Goal: Ask a question: Seek information or help from site administrators or community

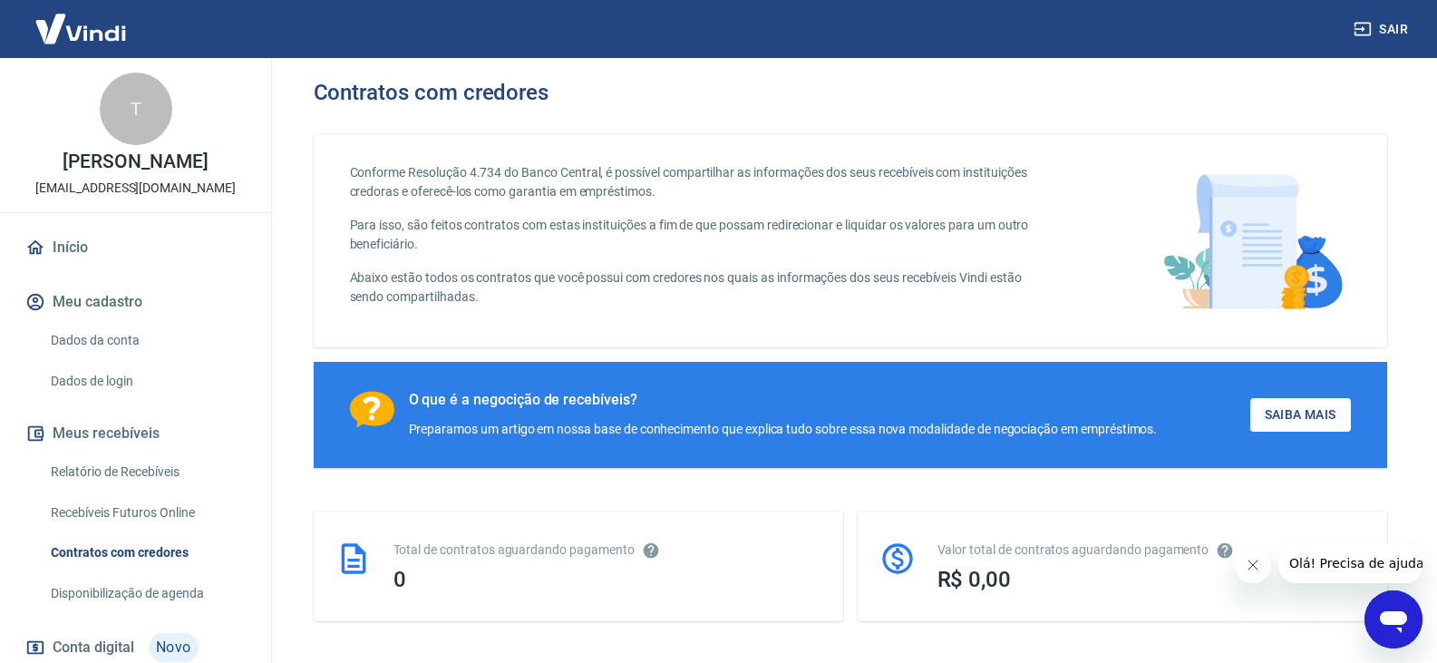
click at [1405, 632] on icon "Abrir janela de mensagens" at bounding box center [1393, 619] width 33 height 33
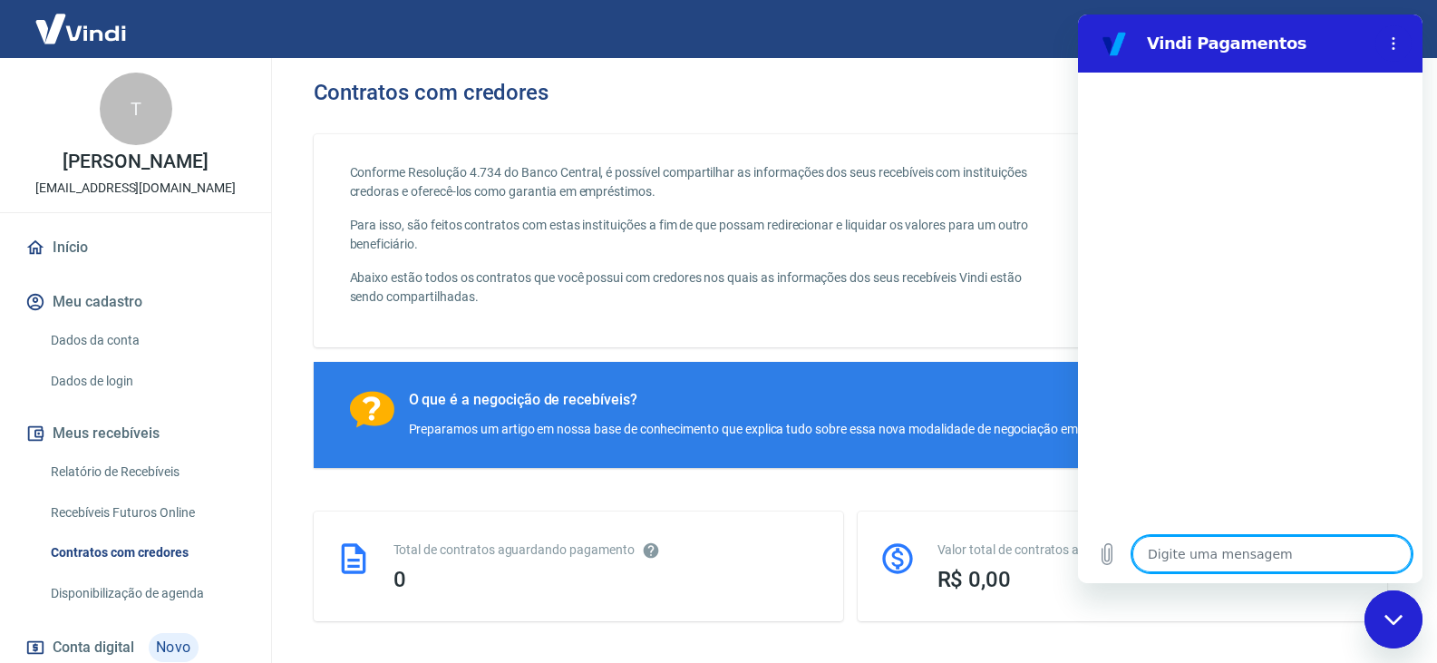
type textarea "f"
type textarea "x"
type textarea "fa"
type textarea "x"
type textarea "f"
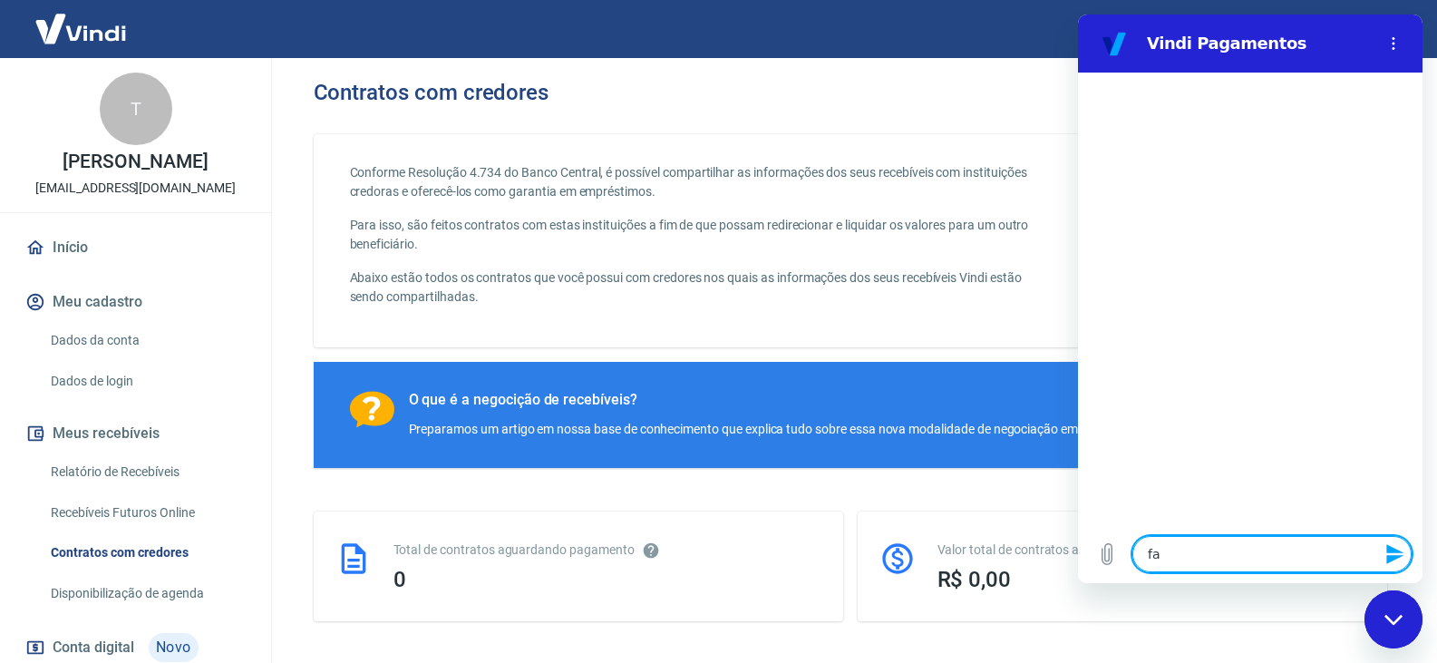
type textarea "x"
type textarea "f"
type textarea "x"
type textarea "fl"
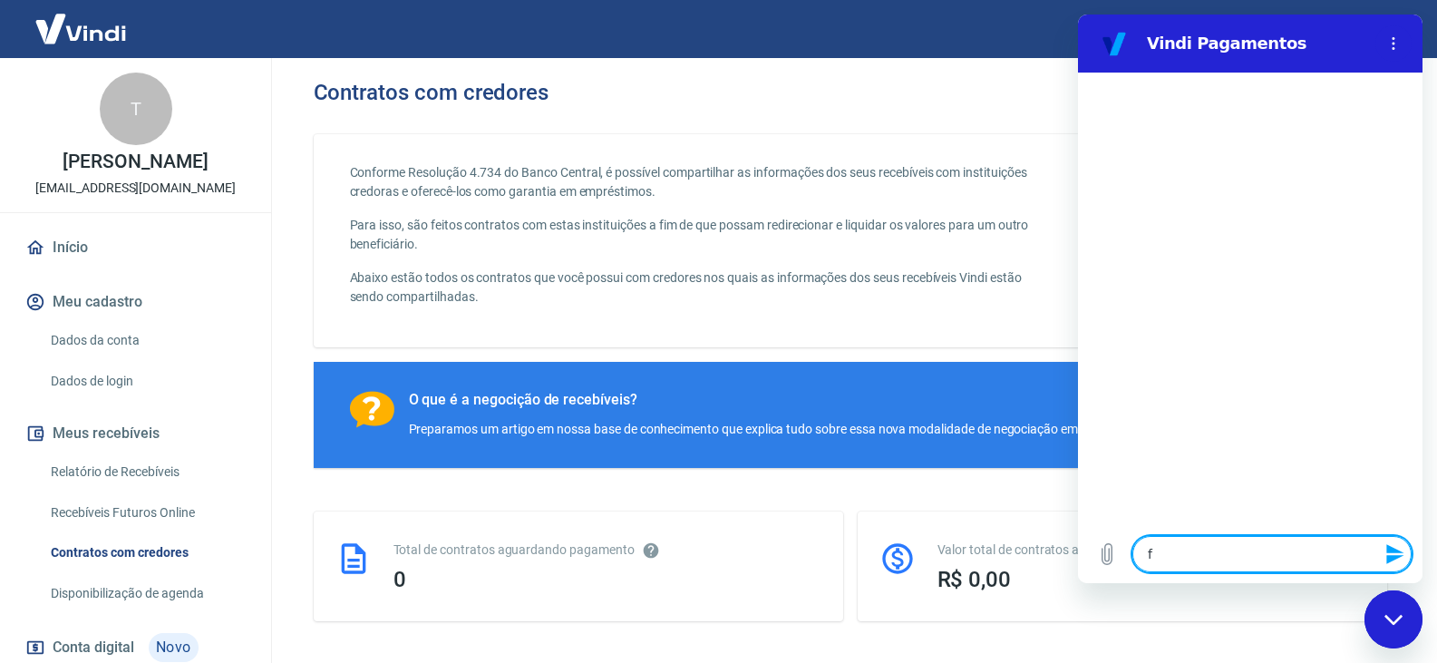
type textarea "x"
type textarea "fla"
type textarea "x"
type textarea "fl"
type textarea "x"
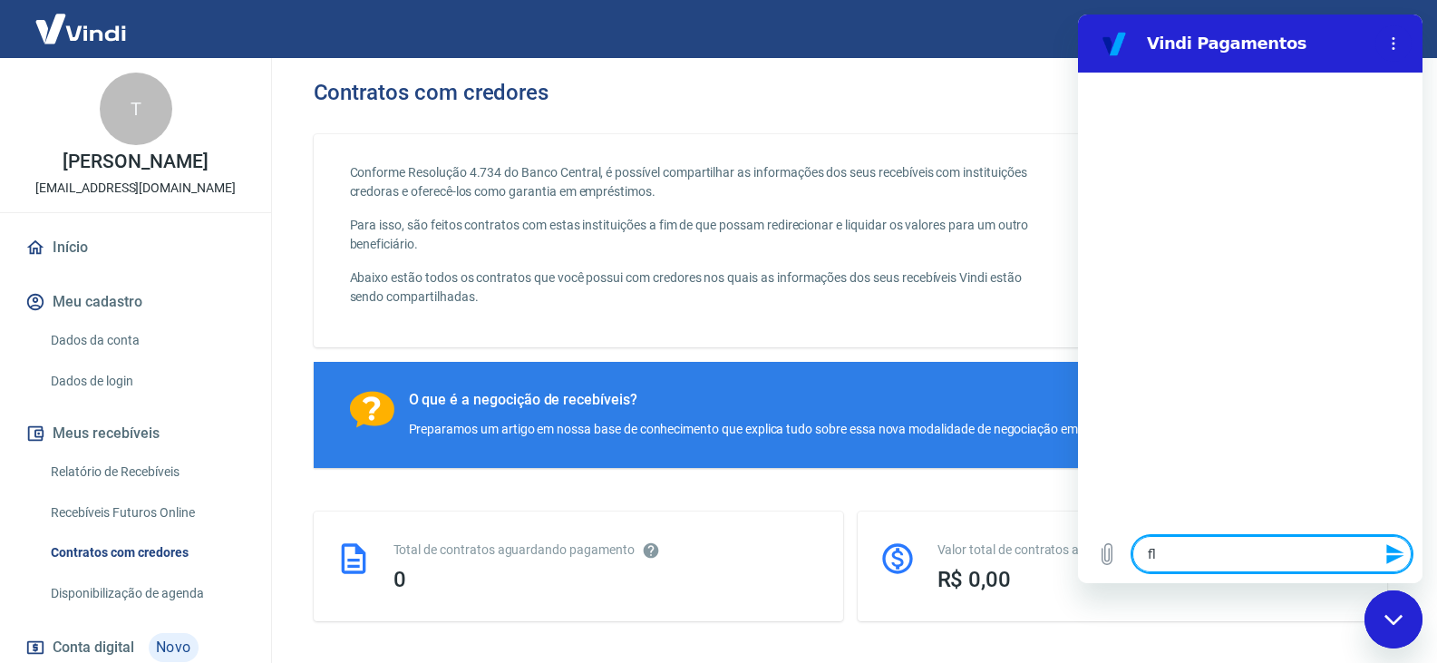
type textarea "f"
type textarea "x"
type textarea "fa"
type textarea "x"
type textarea "fal"
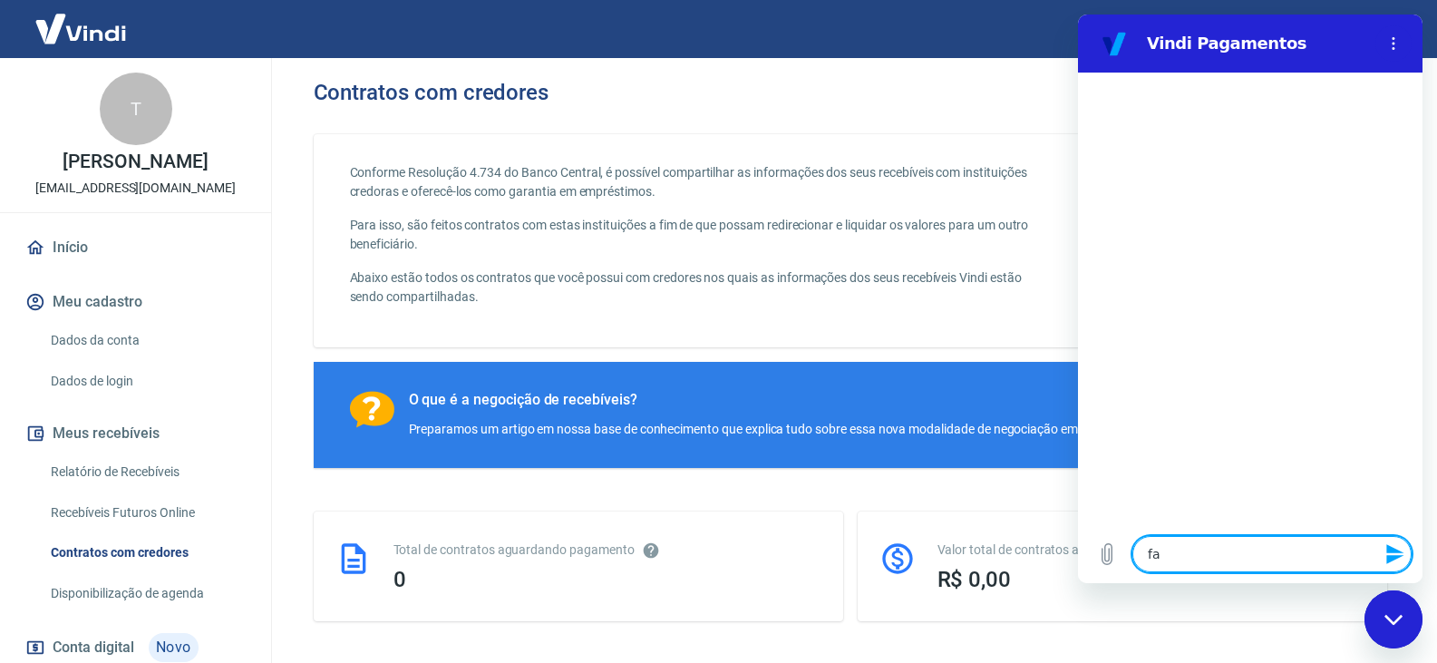
type textarea "x"
type textarea "fala"
type textarea "x"
type textarea "falar"
type textarea "x"
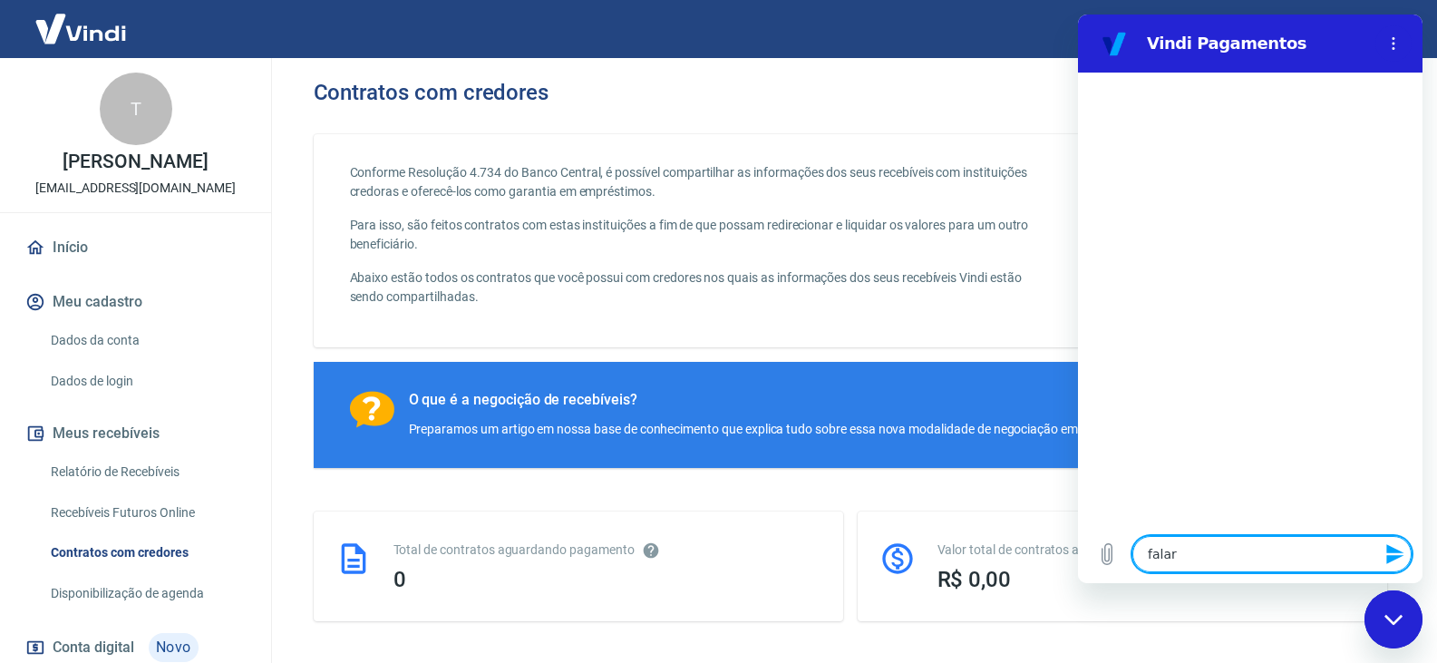
type textarea "falar"
type textarea "x"
type textarea "falar c"
type textarea "x"
type textarea "falar co"
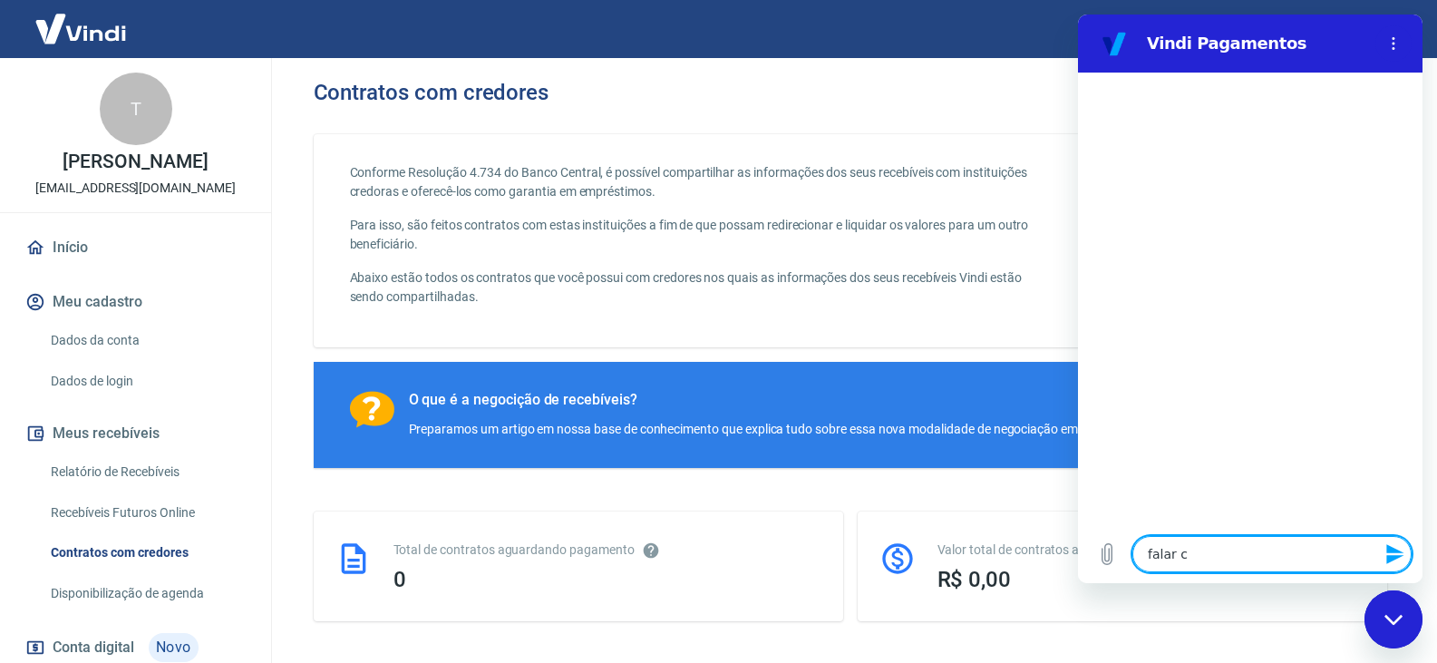
type textarea "x"
type textarea "falar com"
type textarea "x"
type textarea "falar com"
type textarea "x"
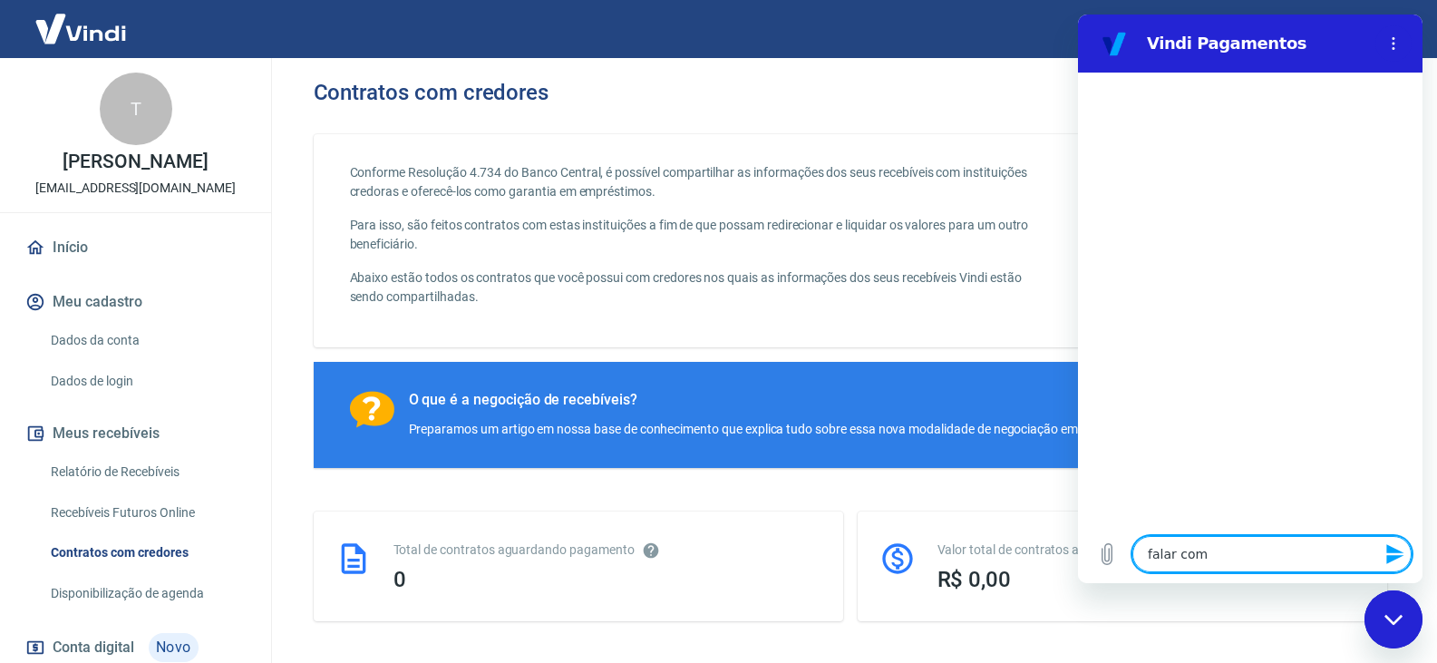
type textarea "falar com e"
type textarea "x"
type textarea "falar com es"
type textarea "x"
type textarea "falar com esp"
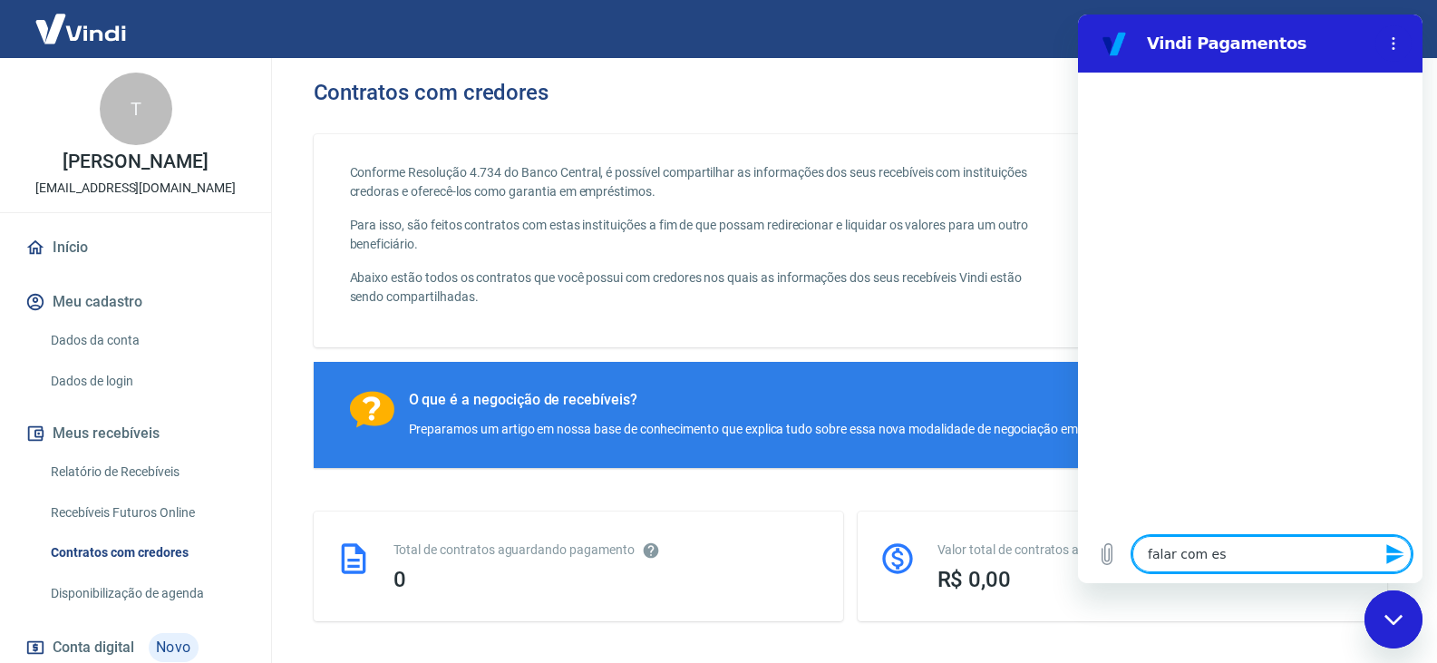
type textarea "x"
type textarea "falar com espe"
type textarea "x"
type textarea "falar com espec"
type textarea "x"
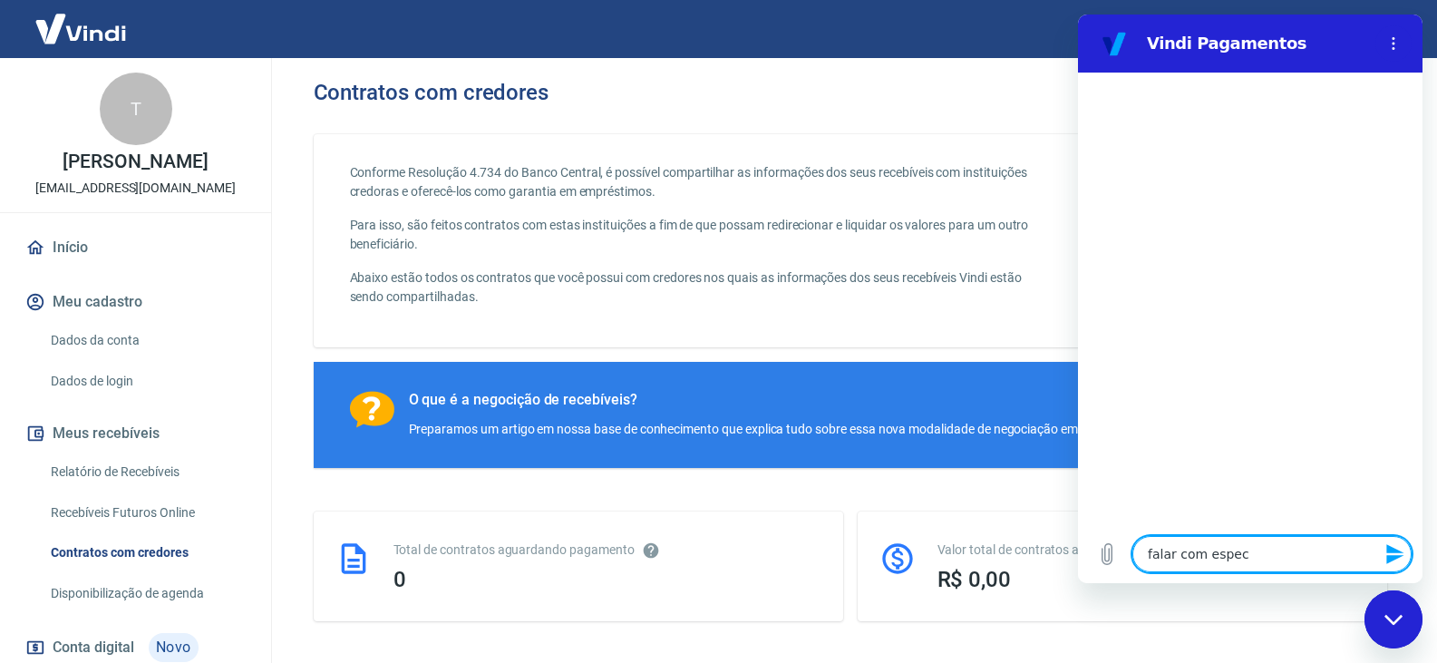
type textarea "falar com especi"
type textarea "x"
type textarea "falar com especia"
type textarea "x"
type textarea "falar com especial"
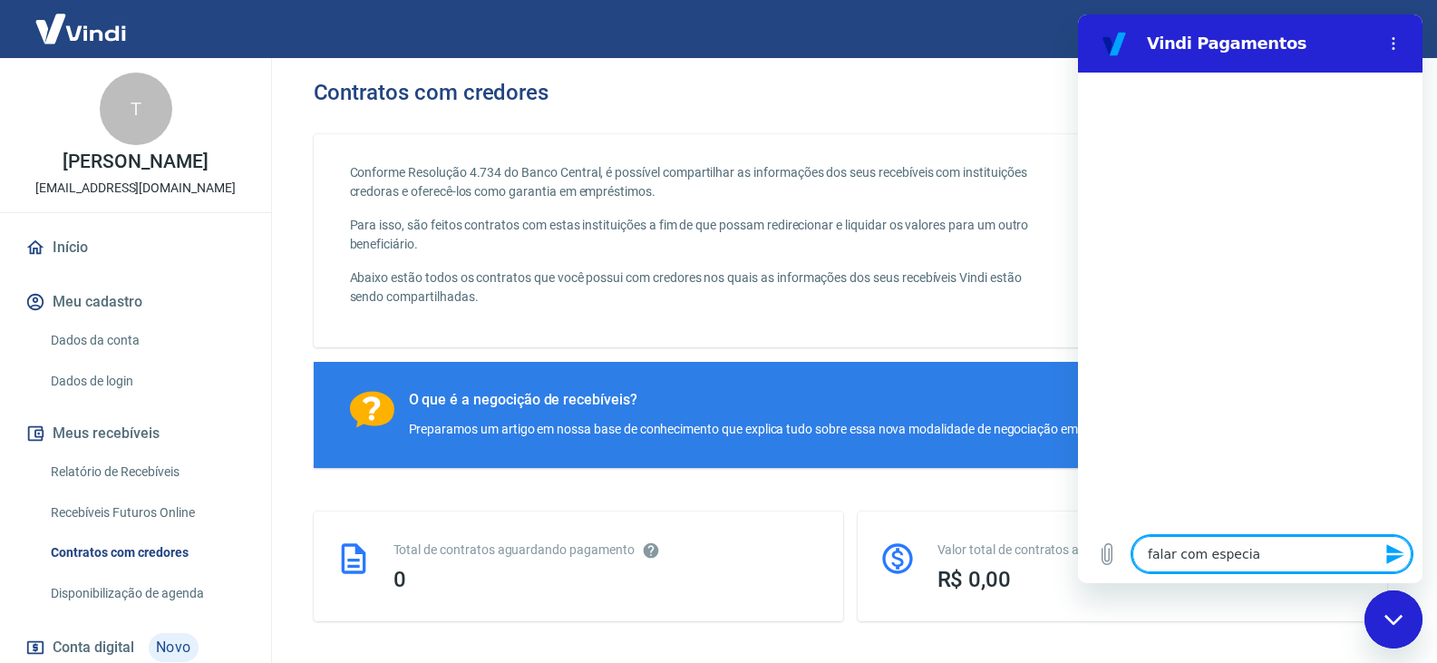
type textarea "x"
type textarea "falar com especiali"
type textarea "x"
type textarea "falar com especialia"
type textarea "x"
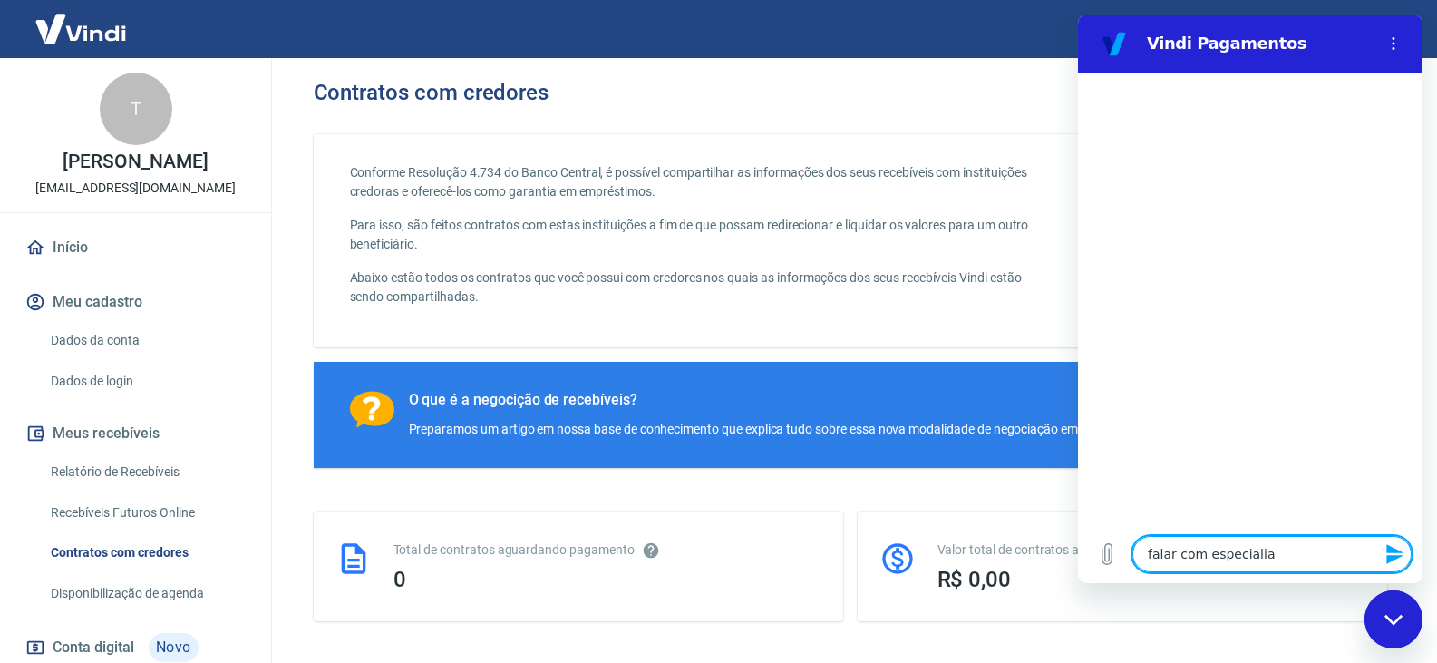
type textarea "falar com especialias"
type textarea "x"
type textarea "falar com especialia"
type textarea "x"
type textarea "falar com especiali"
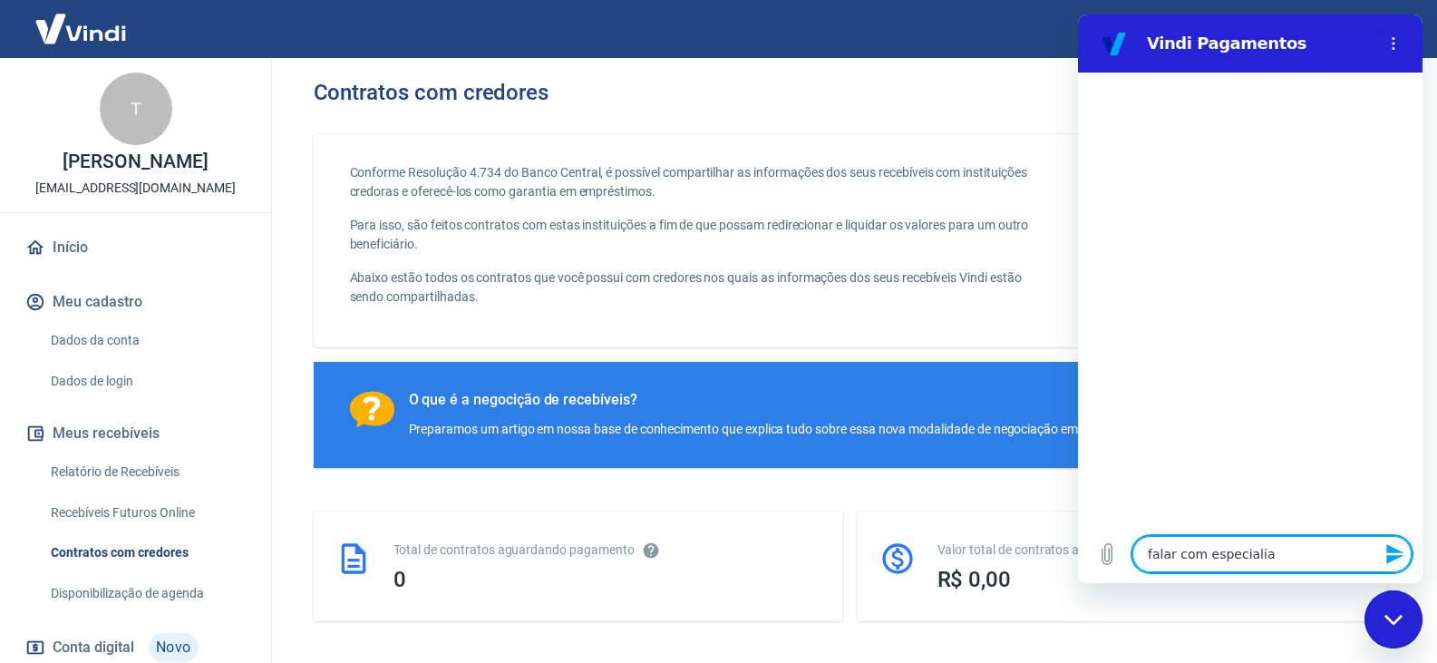
type textarea "x"
type textarea "falar com especial"
type textarea "x"
type textarea "falar com especia"
type textarea "x"
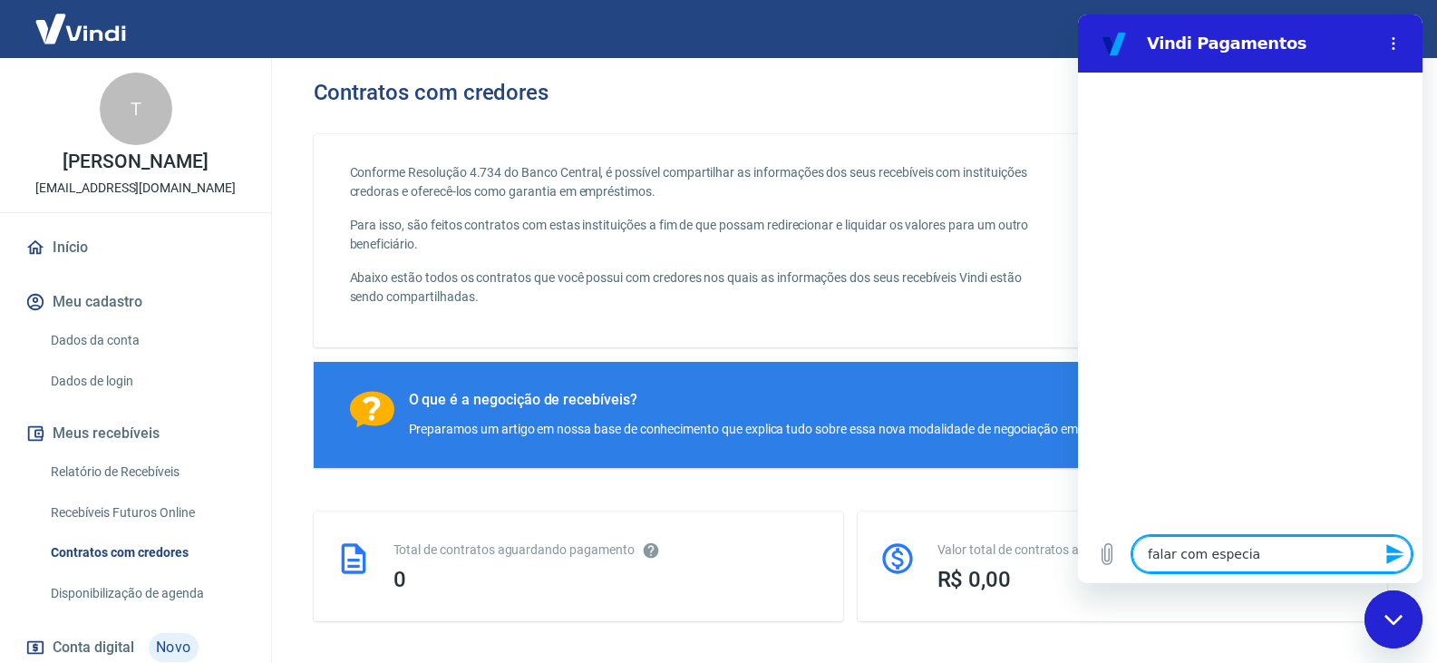
type textarea "falar com especi"
type textarea "x"
type textarea "falar com especia"
type textarea "x"
type textarea "falar com especial"
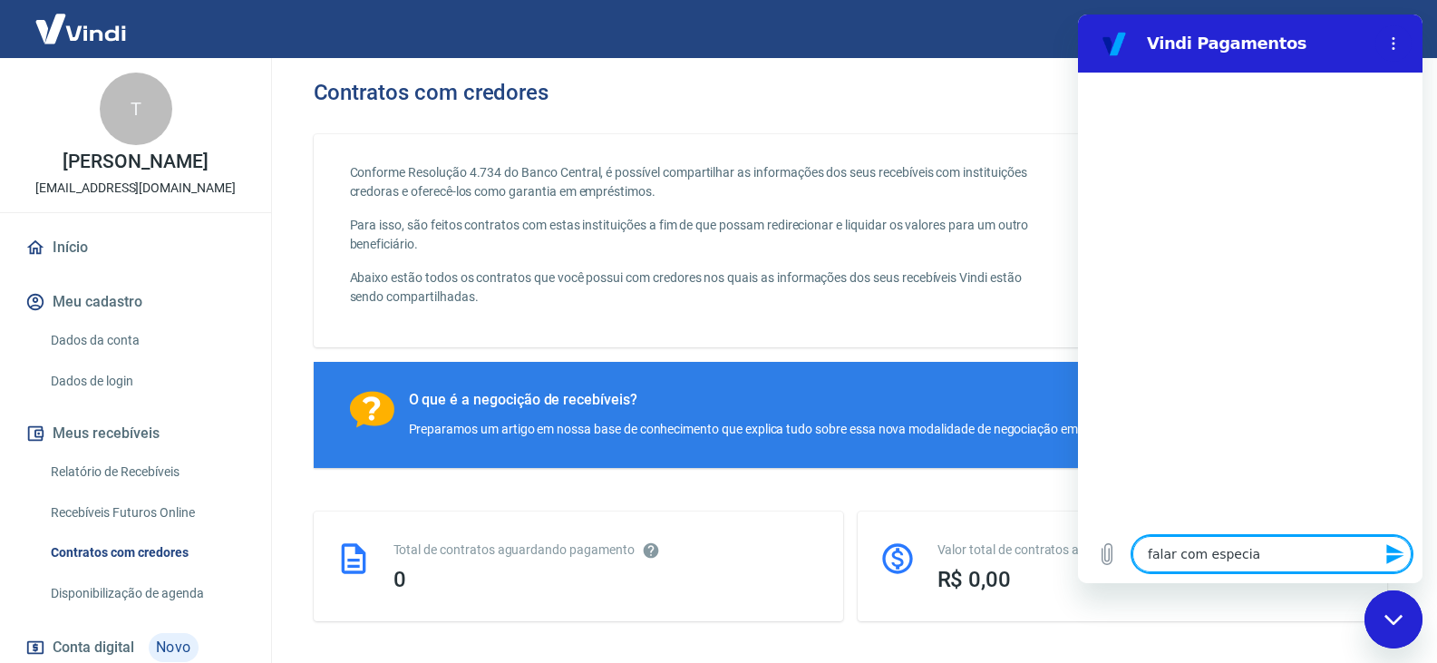
type textarea "x"
type textarea "falar com especiali"
type textarea "x"
type textarea "falar com especialis"
type textarea "x"
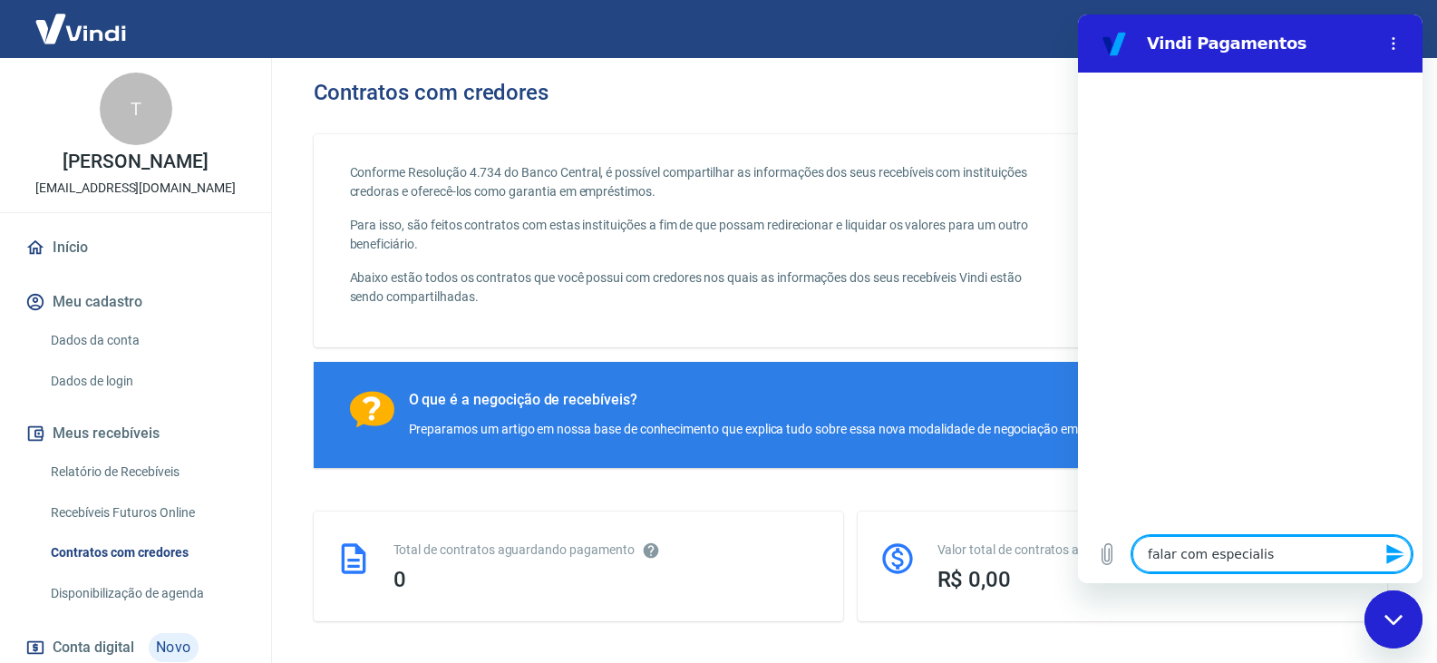
type textarea "falar com especialist"
type textarea "x"
type textarea "falar com especialista"
type textarea "x"
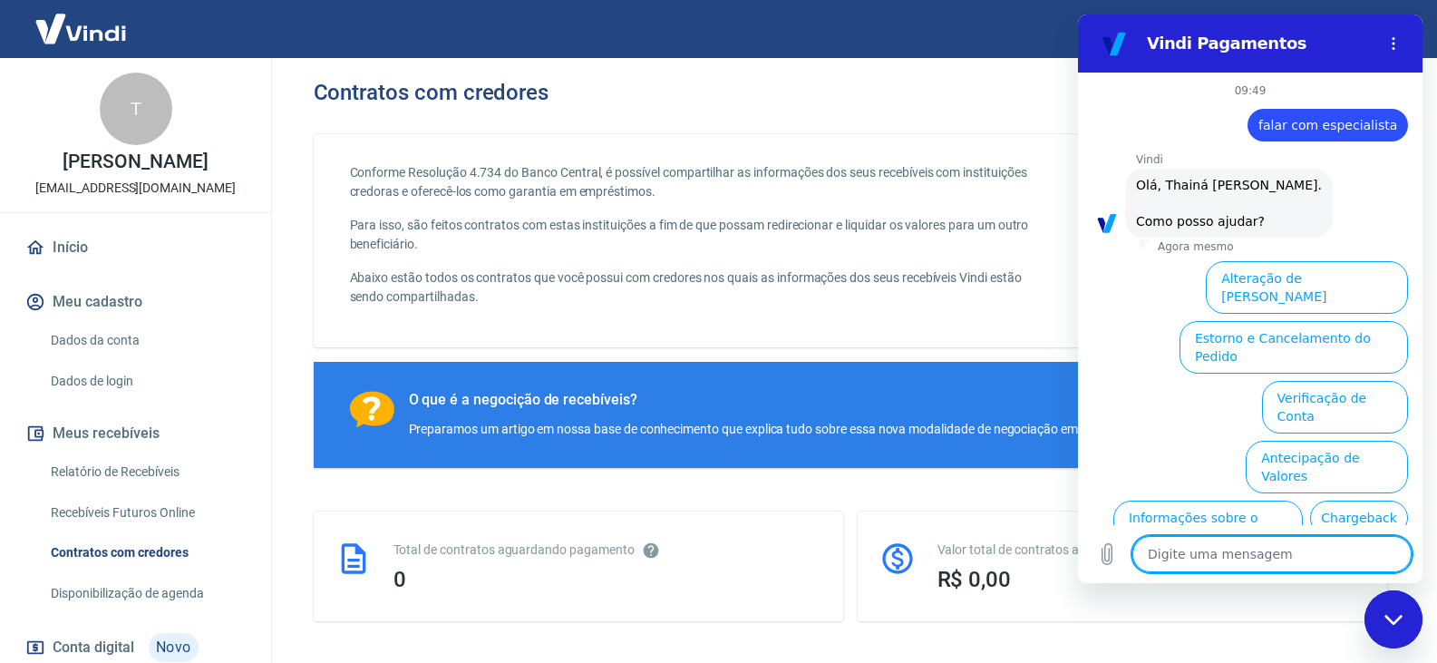
scroll to position [109, 0]
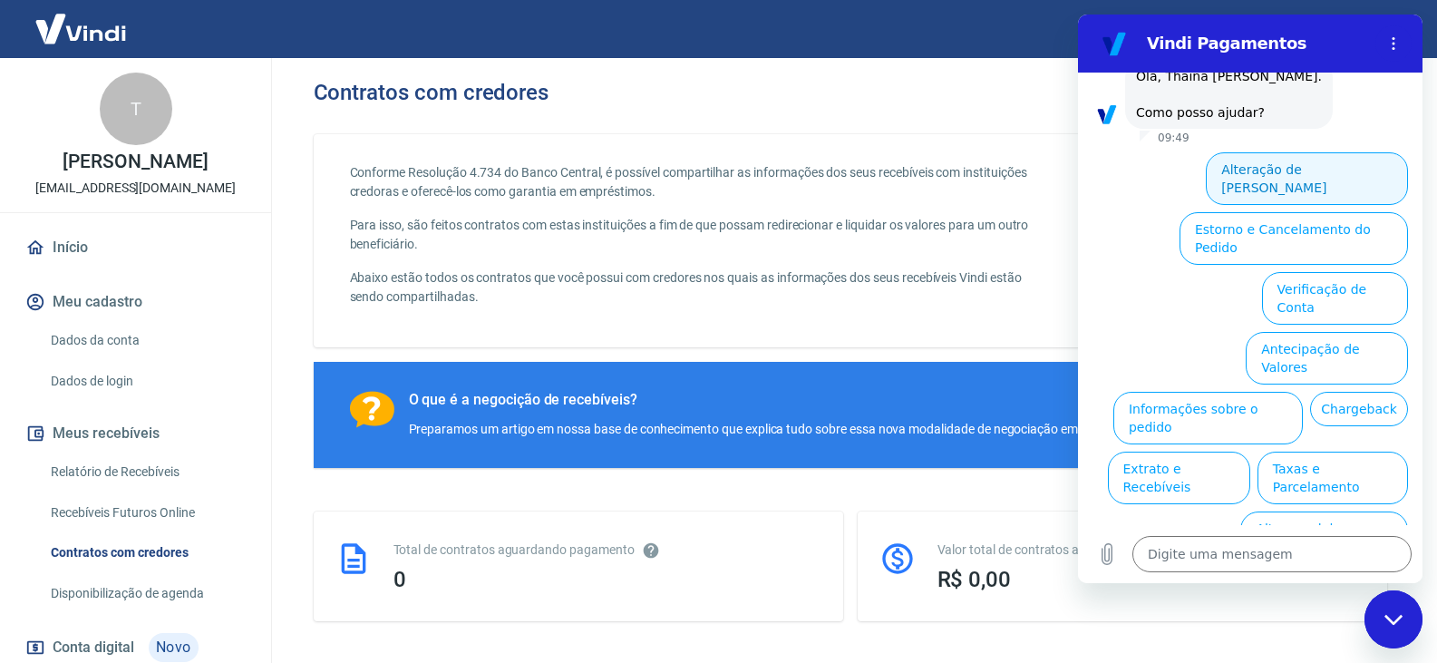
click at [1289, 159] on button "Alteração de Dados Cadastrais" at bounding box center [1307, 178] width 202 height 53
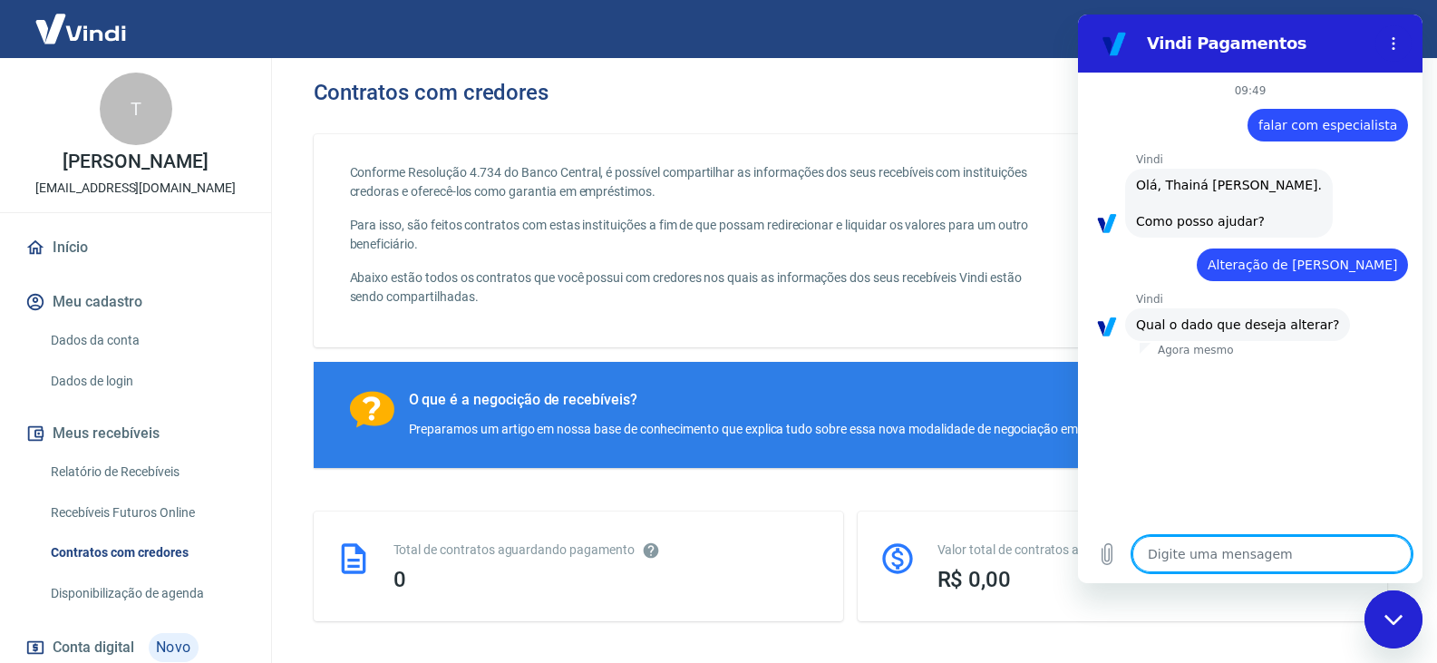
scroll to position [45, 0]
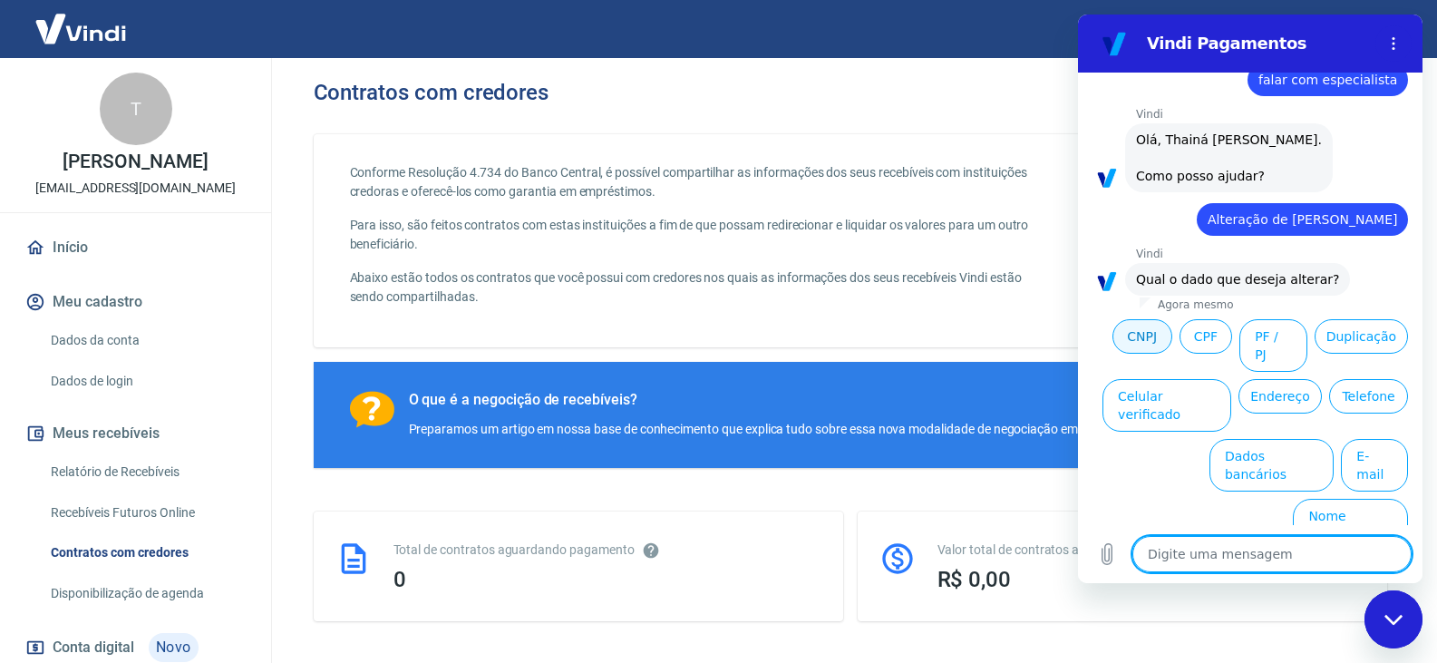
click at [1172, 340] on button "CNPJ" at bounding box center [1142, 336] width 60 height 34
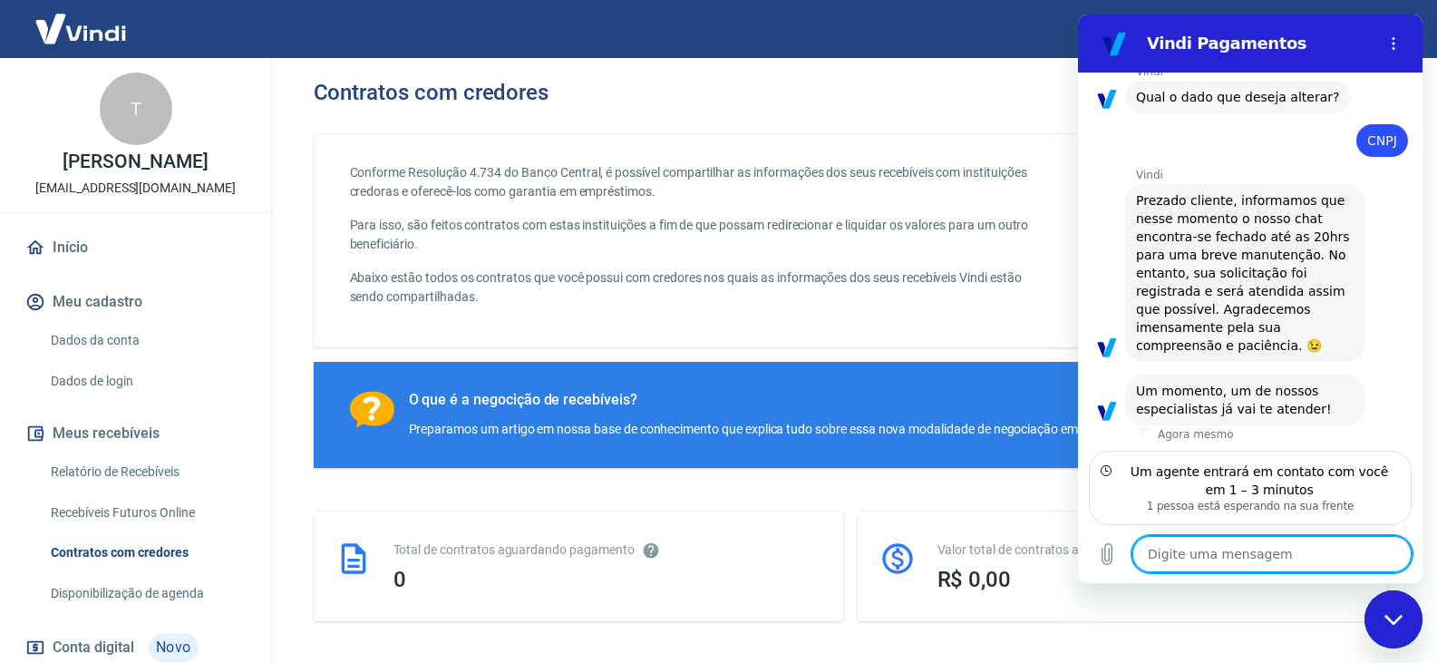
scroll to position [230, 0]
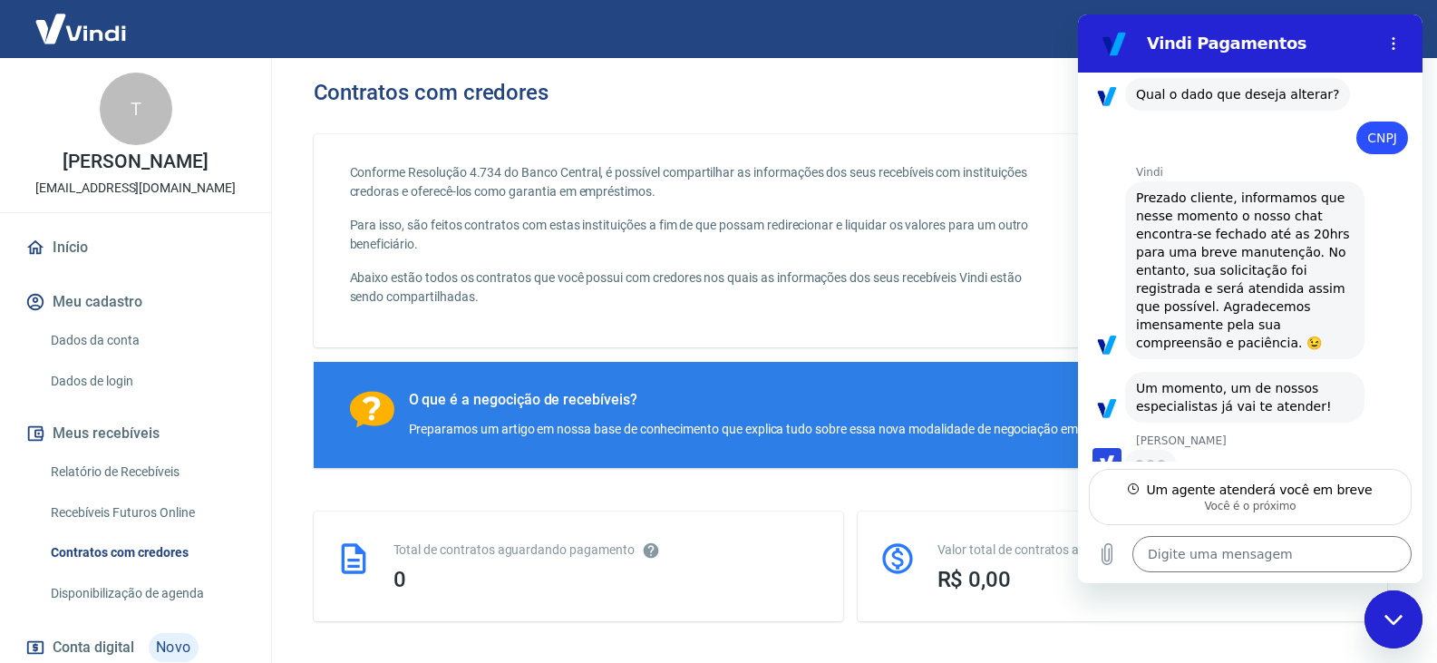
type textarea "x"
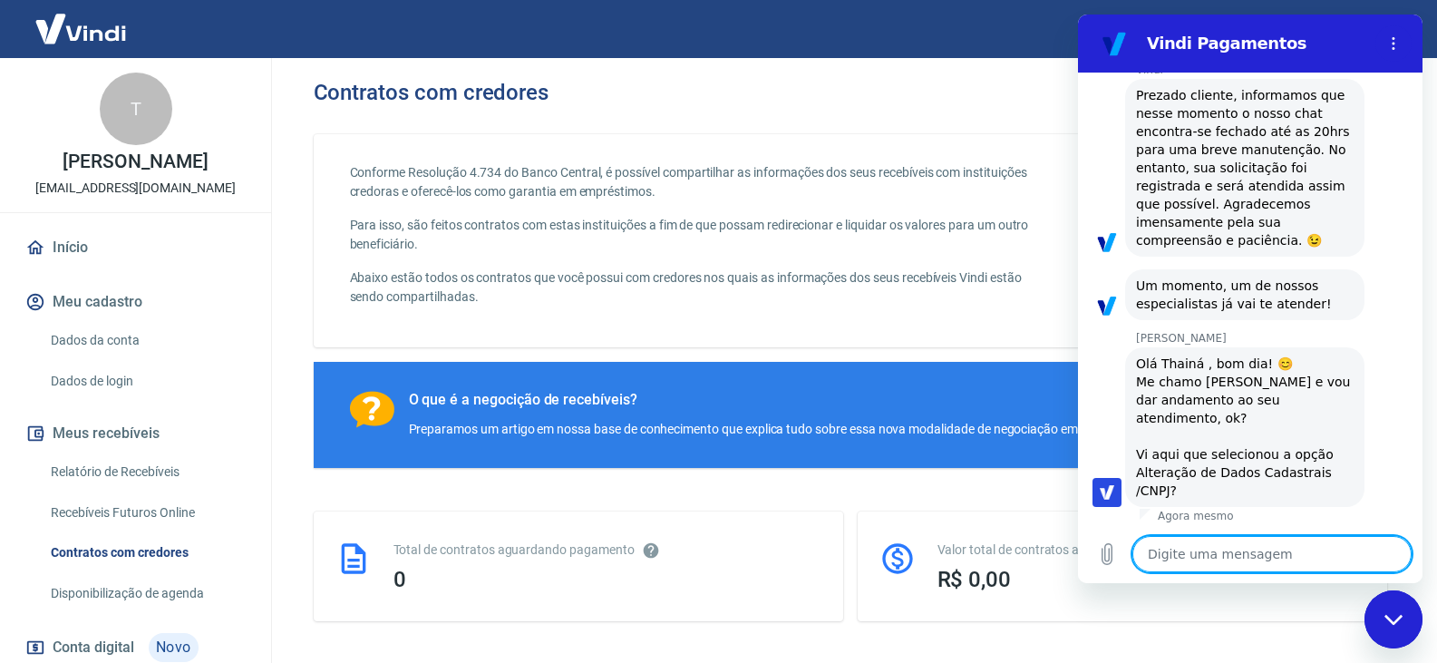
scroll to position [335, 0]
click at [1183, 540] on textarea at bounding box center [1271, 554] width 279 height 36
type textarea "o"
type textarea "x"
type textarea "ot"
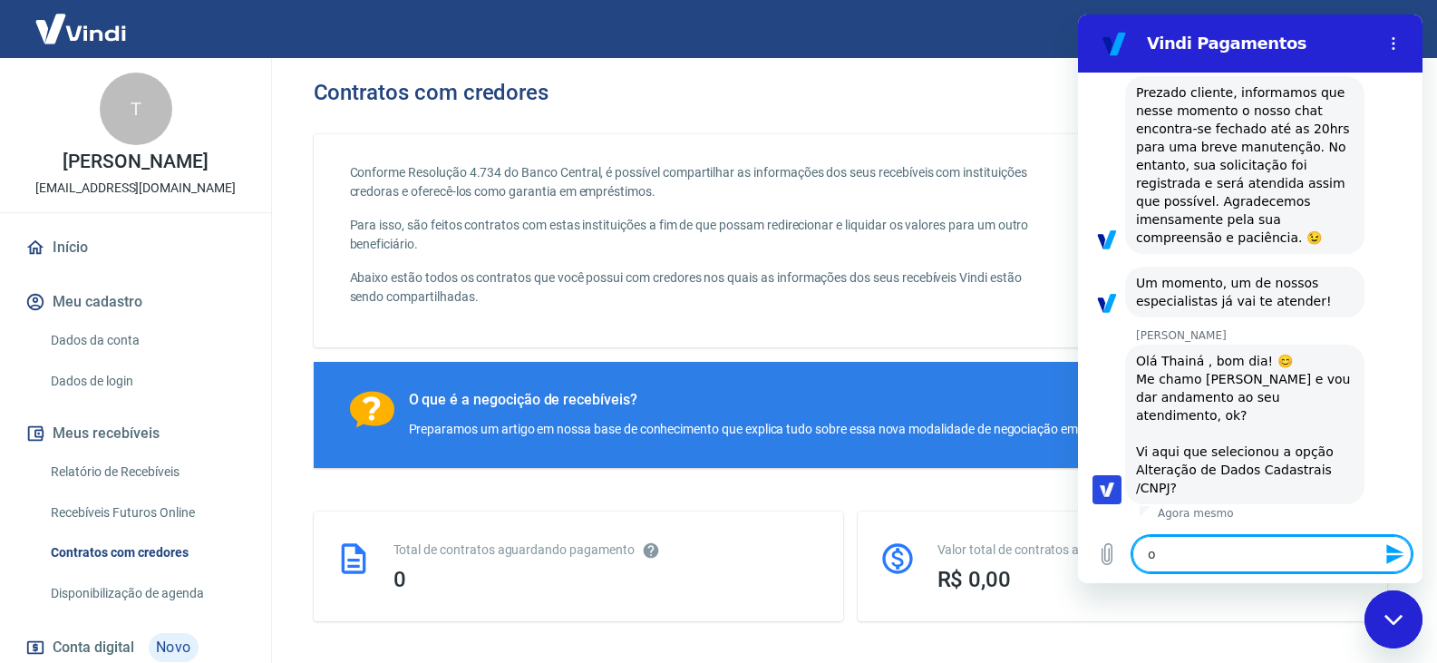
type textarea "x"
type textarea "oti"
type textarea "x"
type textarea "otim"
type textarea "x"
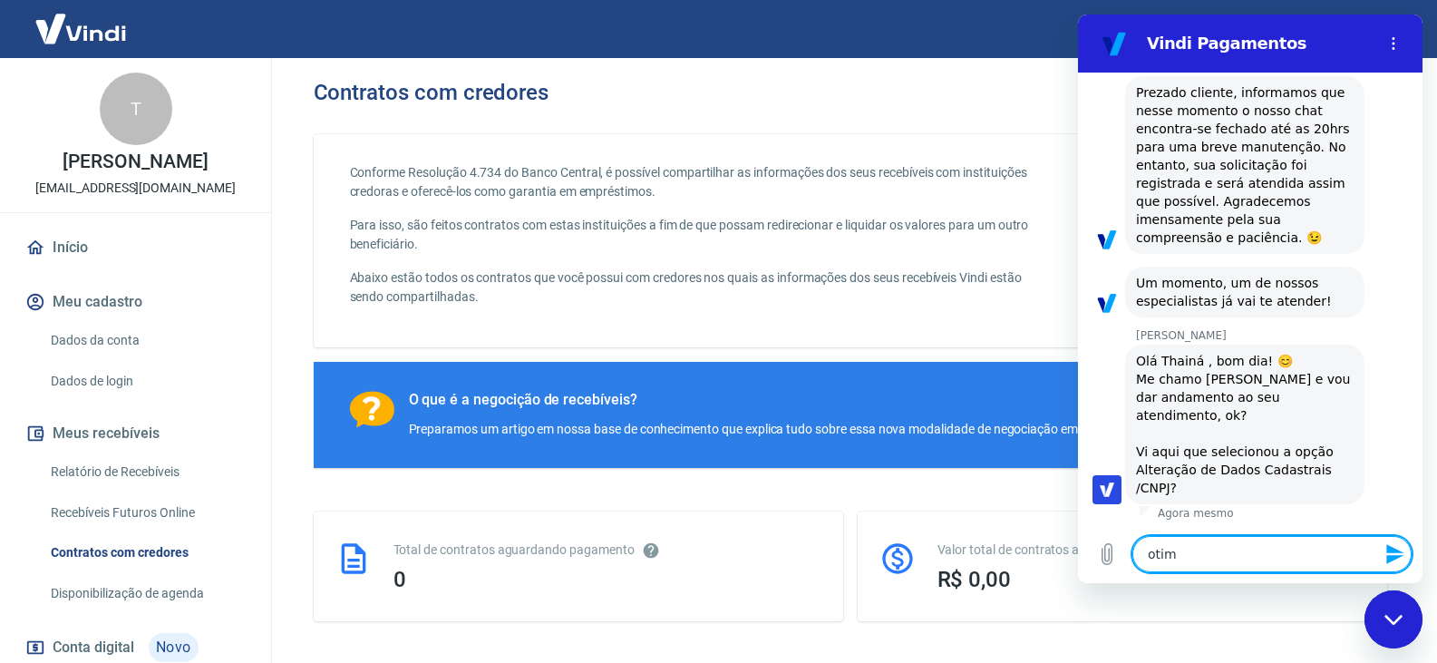
type textarea "otimo"
type textarea "x"
type textarea "otimo"
type textarea "x"
type textarea "otimo d"
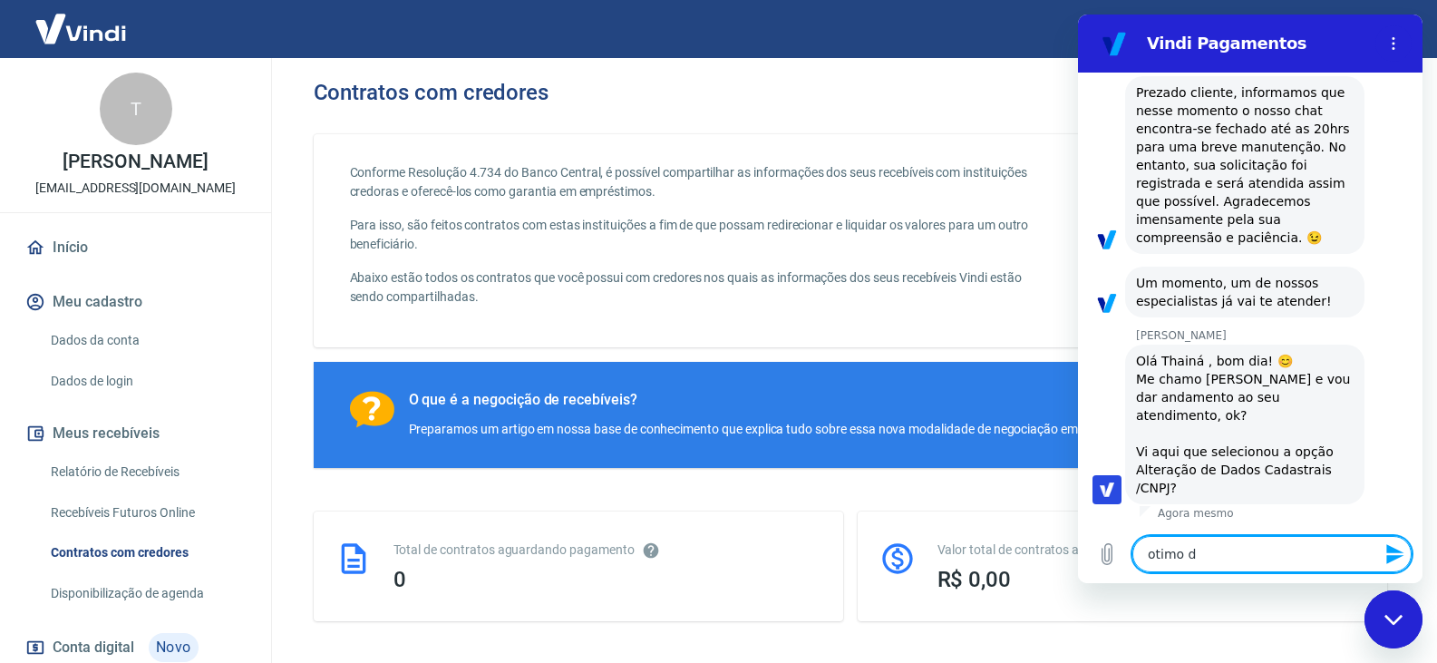
type textarea "x"
type textarea "otimo di"
type textarea "x"
type textarea "otimo dia"
type textarea "x"
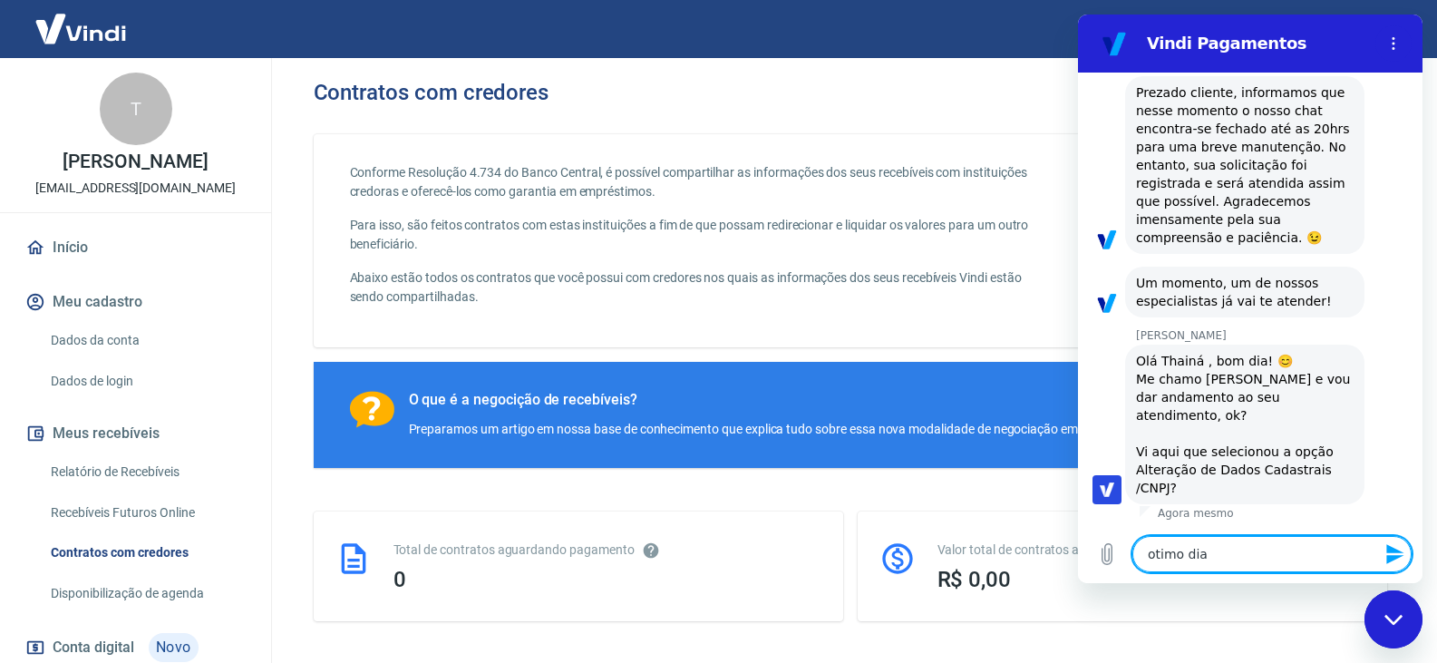
type textarea "otimo dia"
type textarea "x"
type textarea "otimo dia m"
type textarea "x"
type textarea "otimo dia ma"
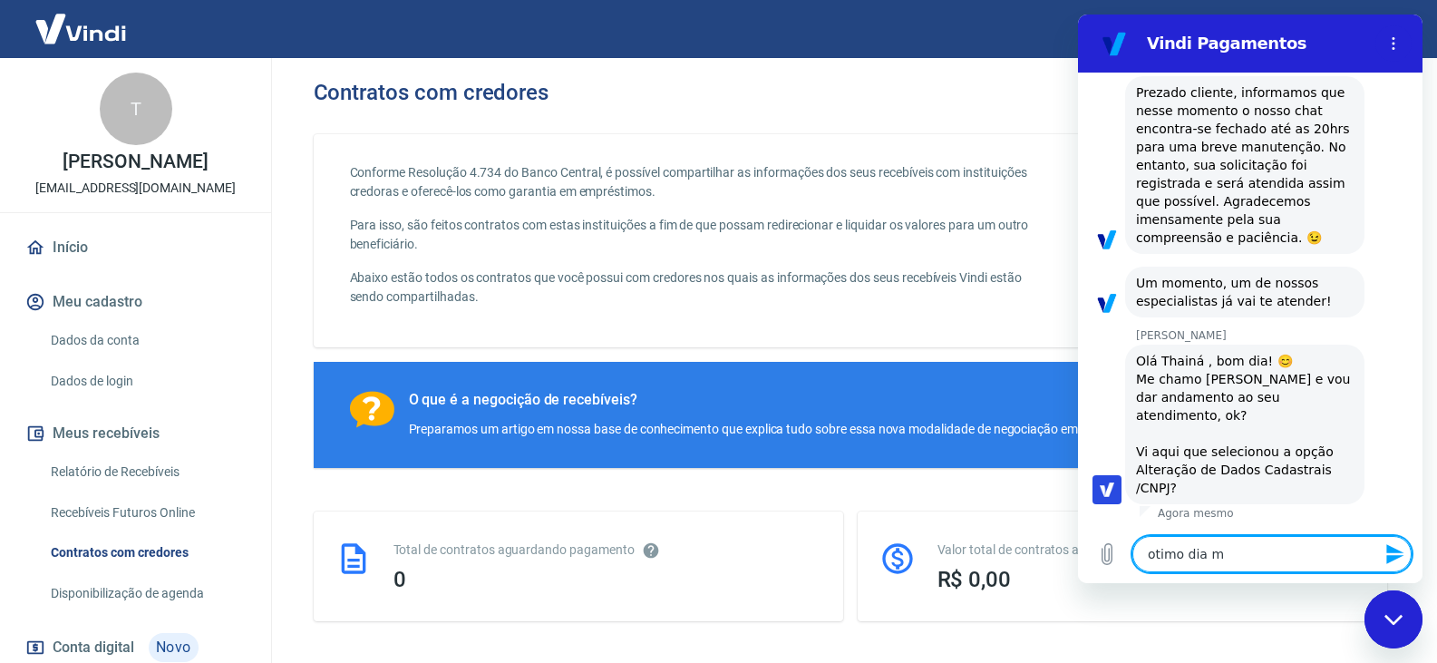
type textarea "x"
type textarea "otimo dia mar"
type textarea "x"
type textarea "otimo dia mari"
type textarea "x"
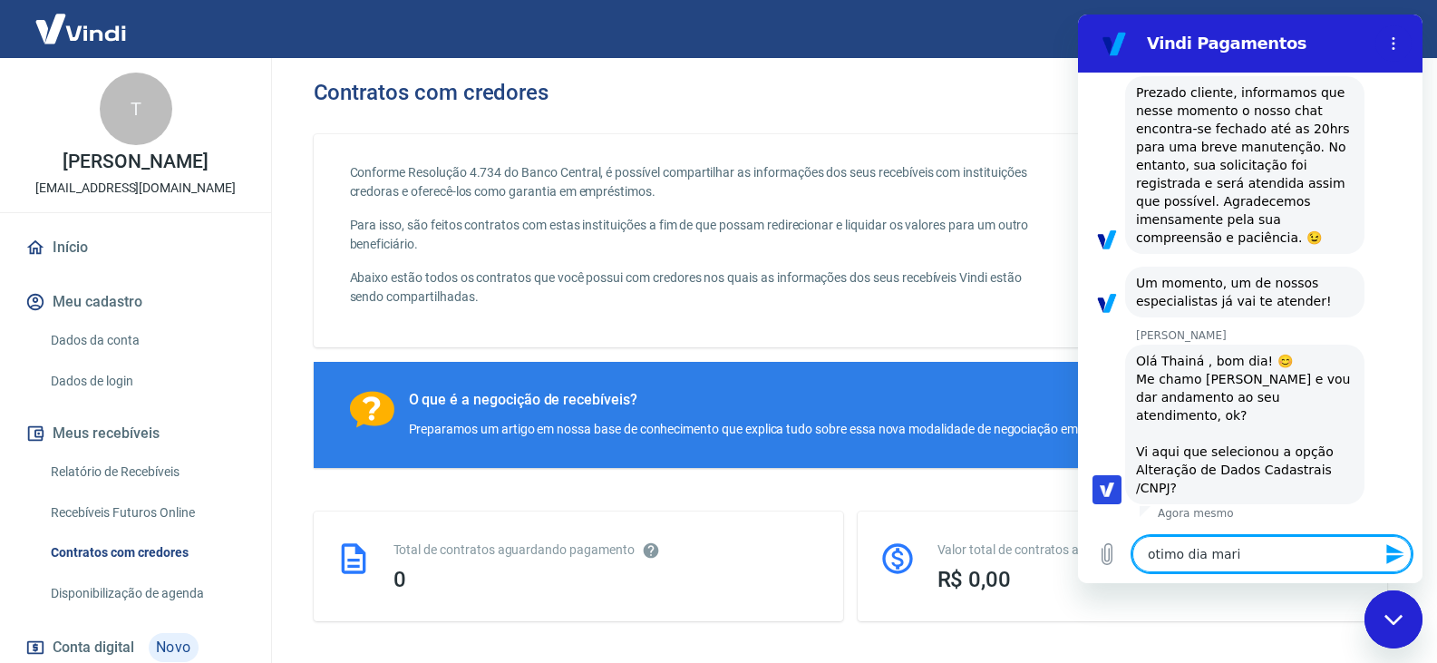
type textarea "otimo dia maric"
type textarea "x"
type textarea "otimo dia marici"
type textarea "x"
type textarea "otimo dia maricia"
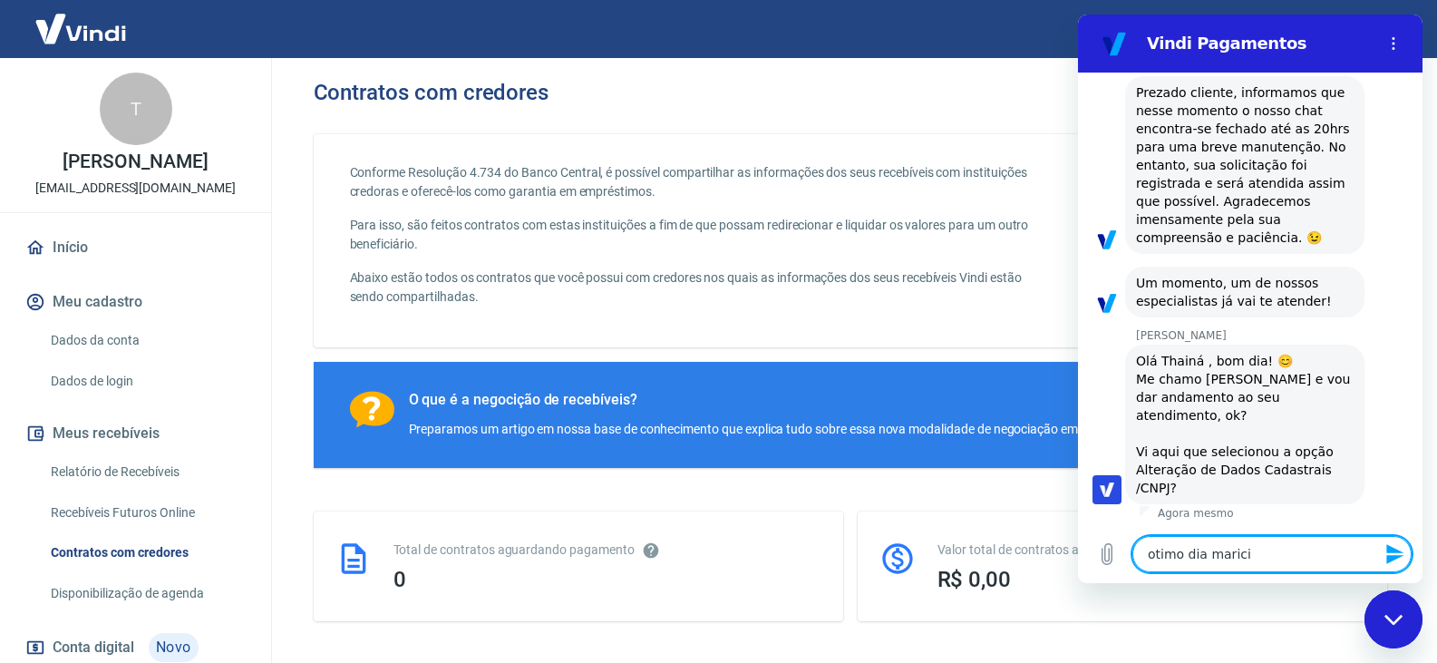
type textarea "x"
type textarea "otimo dia maricia"
type textarea "x"
type textarea "otimo dia maricia t"
type textarea "x"
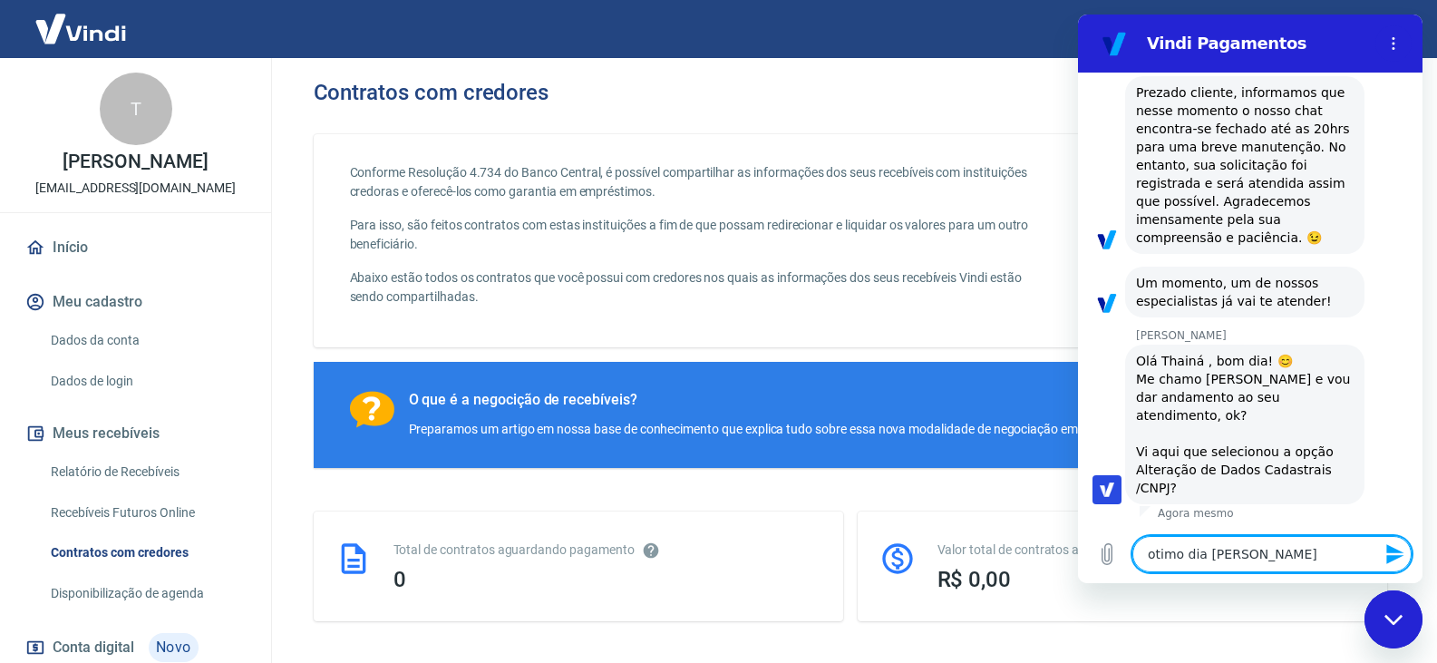
type textarea "otimo dia maricia tu"
type textarea "x"
type textarea "otimo dia maricia tud"
type textarea "x"
type textarea "otimo dia maricia tudo"
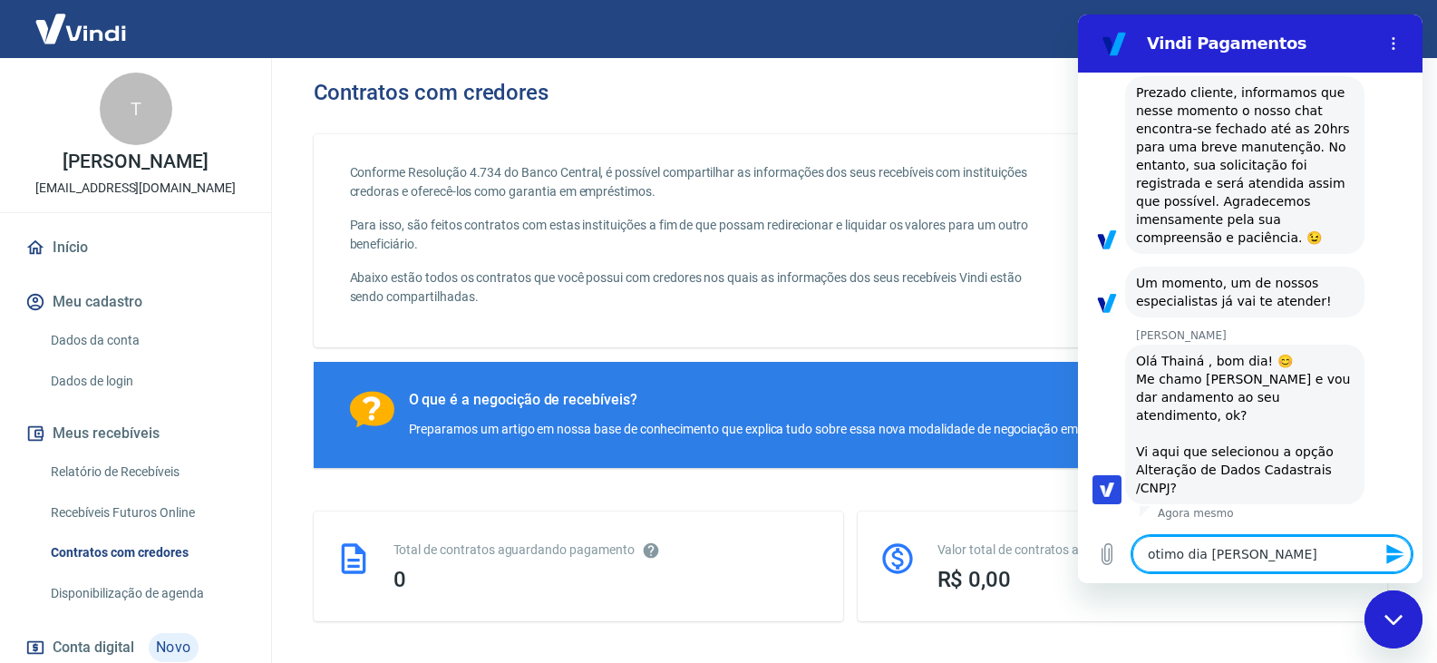
type textarea "x"
type textarea "otimo dia maricia tudo"
type textarea "x"
type textarea "otimo dia maricia tudo b"
type textarea "x"
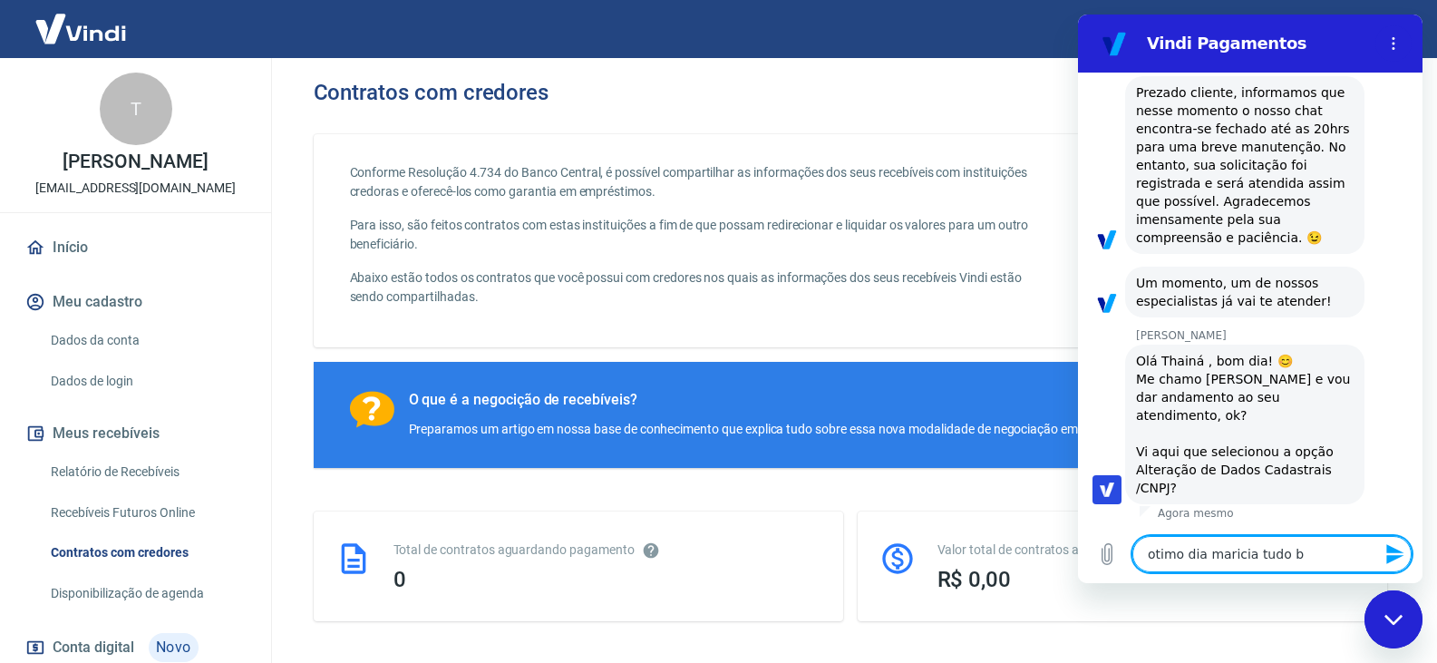
type textarea "otimo dia maricia tudo be"
type textarea "x"
type textarea "otimo dia maricia tudo be,"
type textarea "x"
type textarea "otimo dia maricia tudo be"
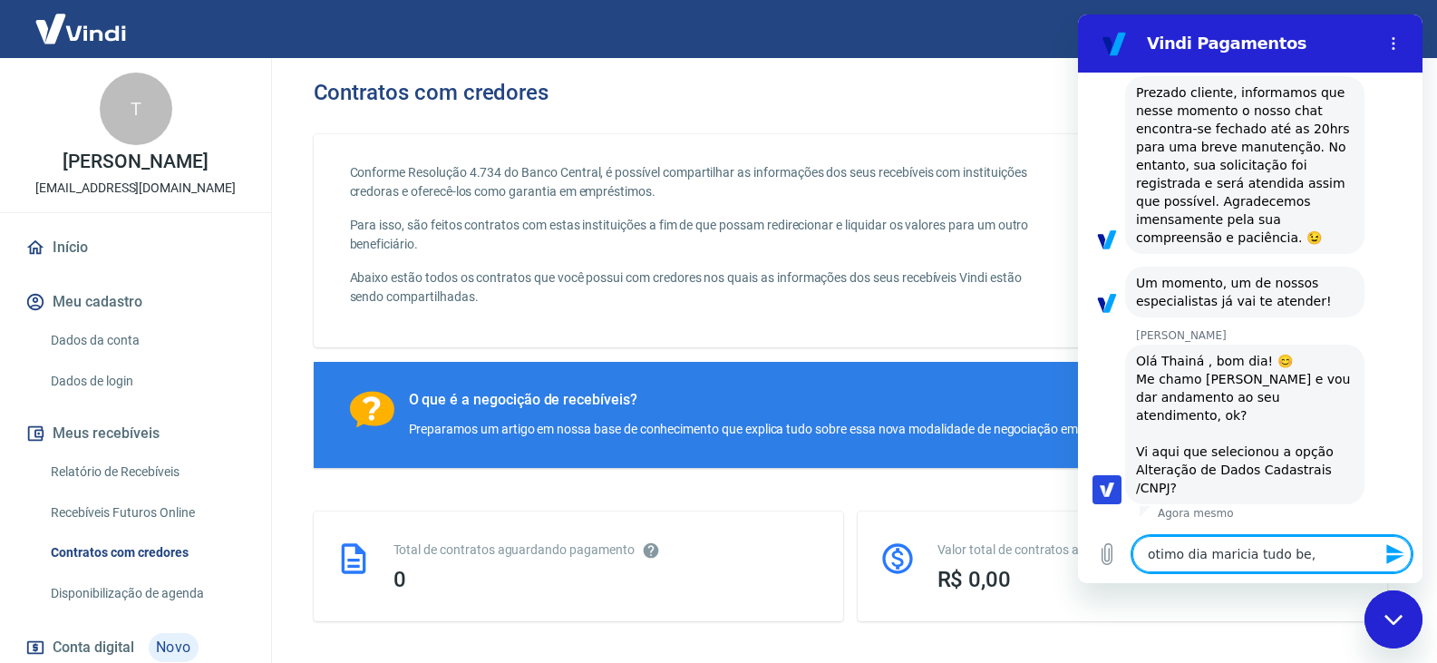
type textarea "x"
type textarea "otimo dia maricia tudo bem"
type textarea "x"
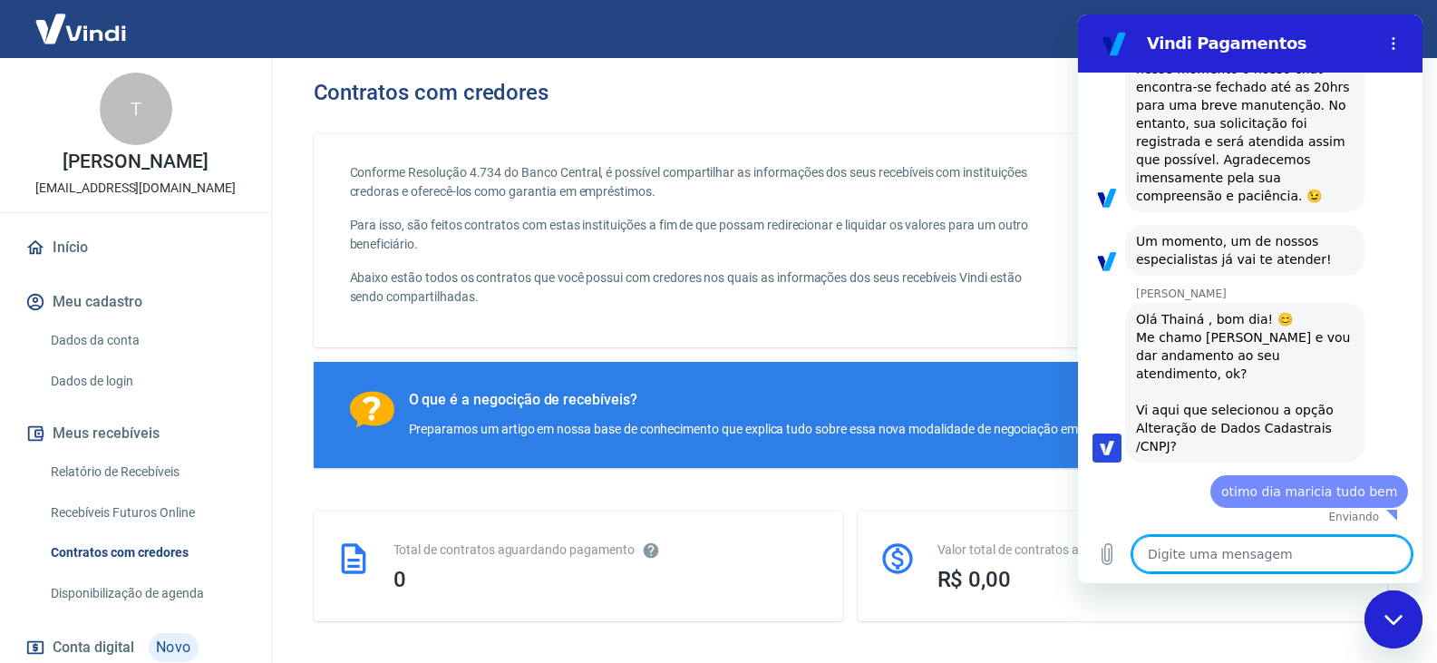
type textarea "v"
type textarea "x"
type textarea "vo"
type textarea "x"
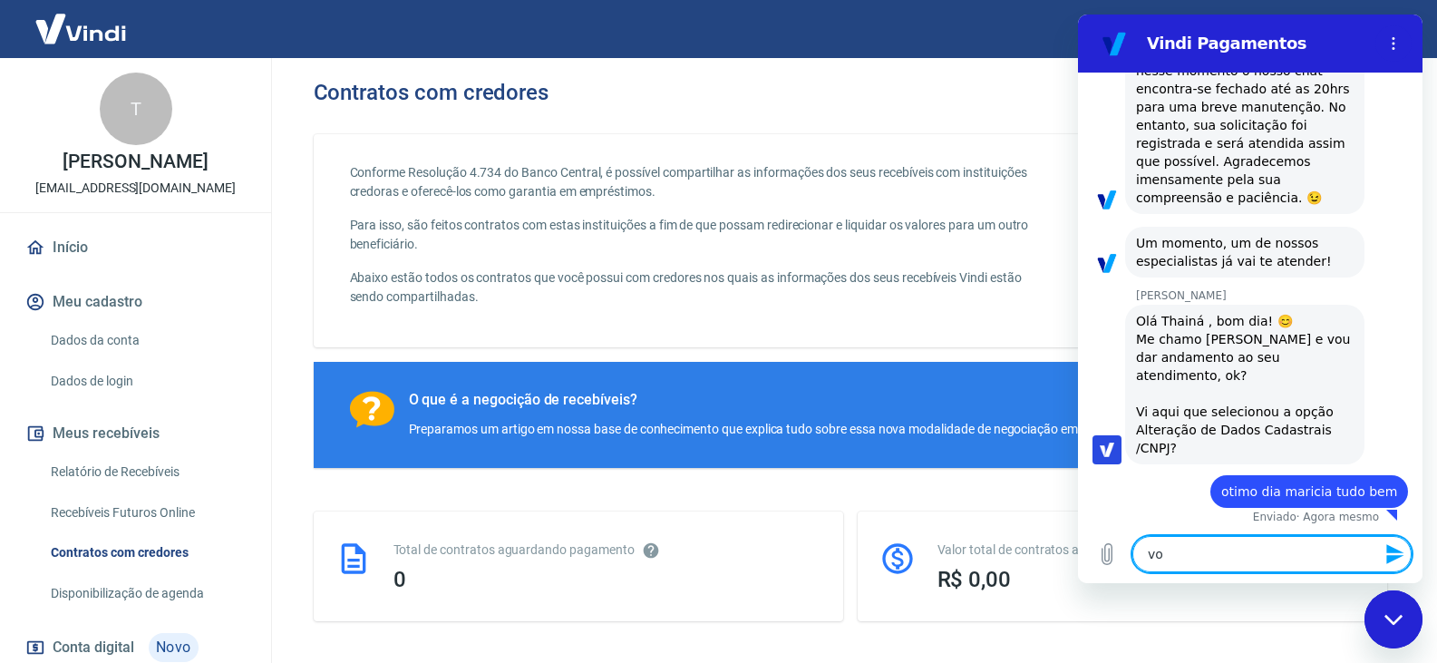
type textarea "voc"
type textarea "x"
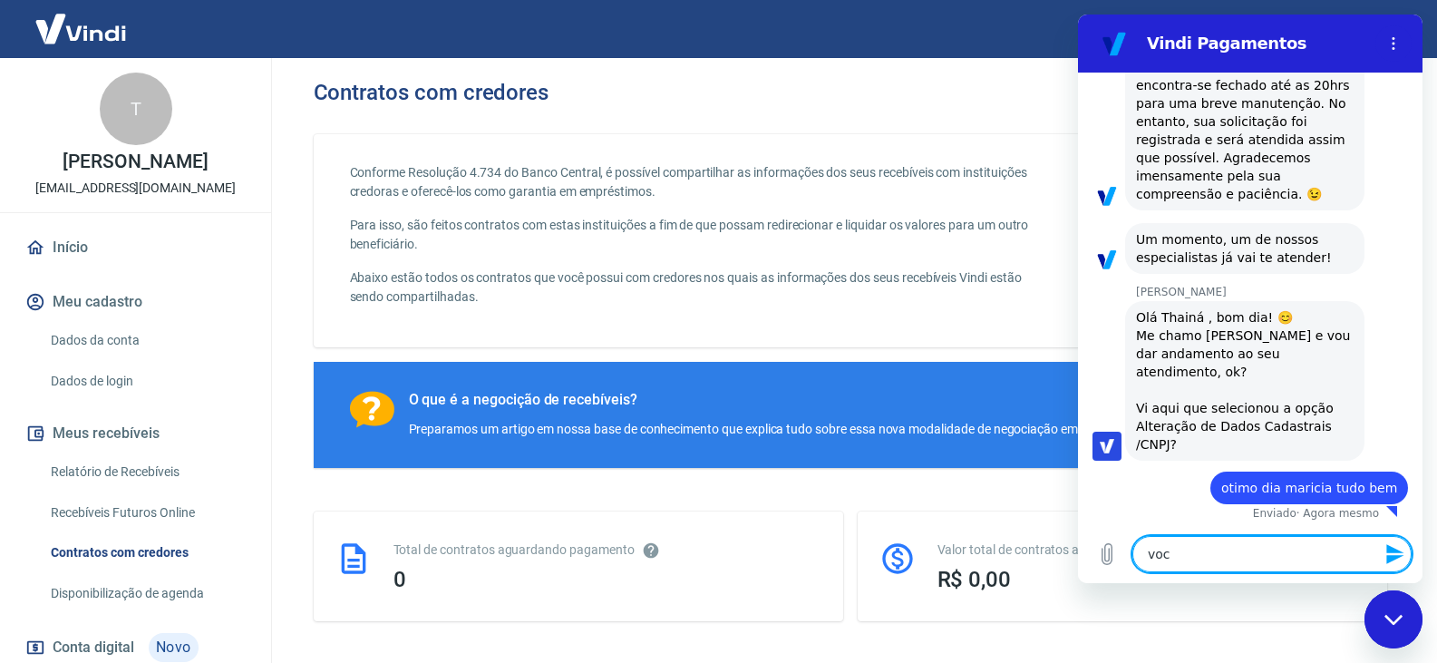
type textarea "você"
type textarea "x"
type textarea "você"
type textarea "x"
type textarea "você f"
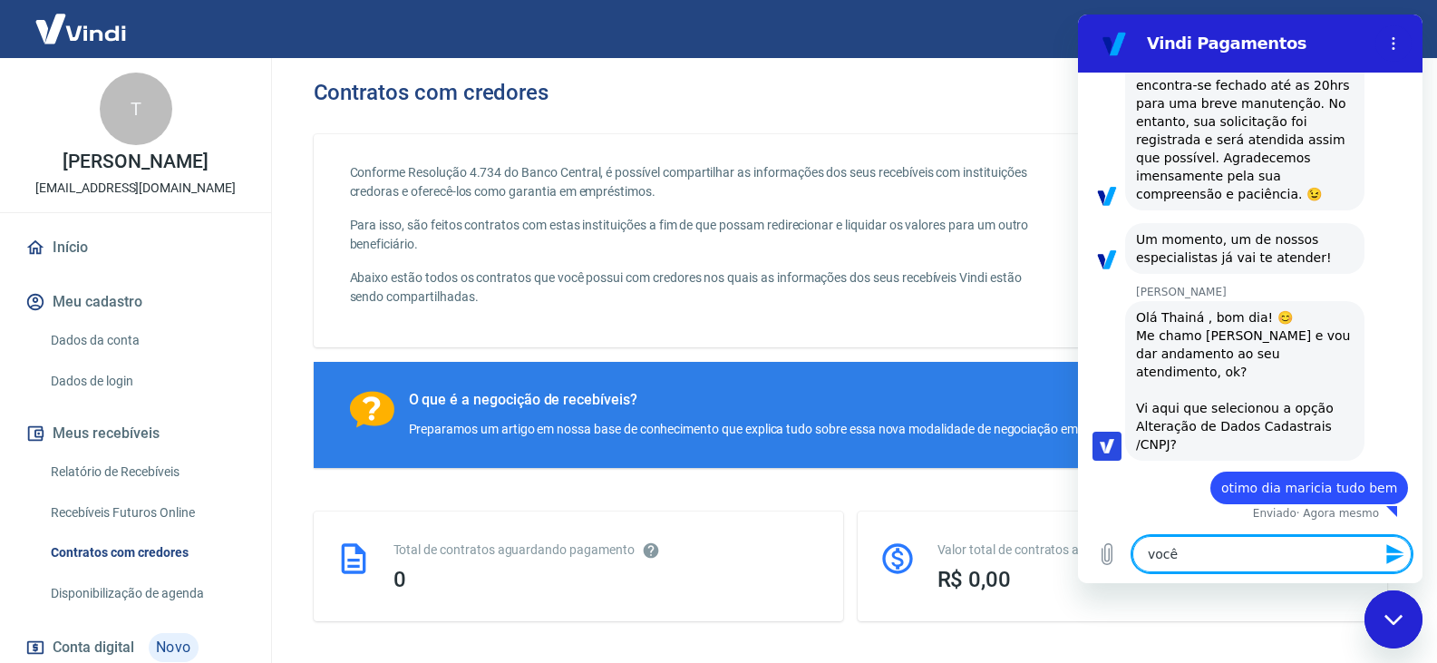
type textarea "x"
type textarea "você fa"
type textarea "x"
type textarea "você fal"
type textarea "x"
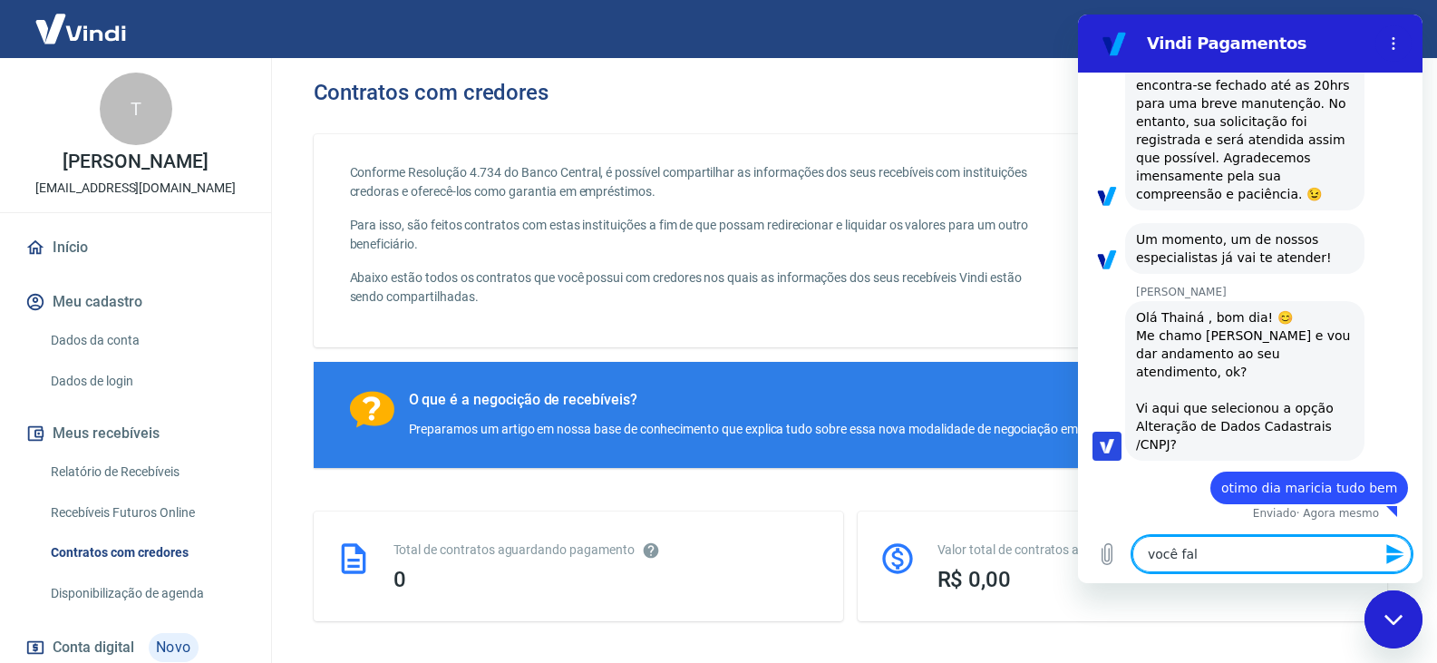
type textarea "você fala"
type textarea "x"
type textarea "você fala"
type textarea "x"
type textarea "você fala c"
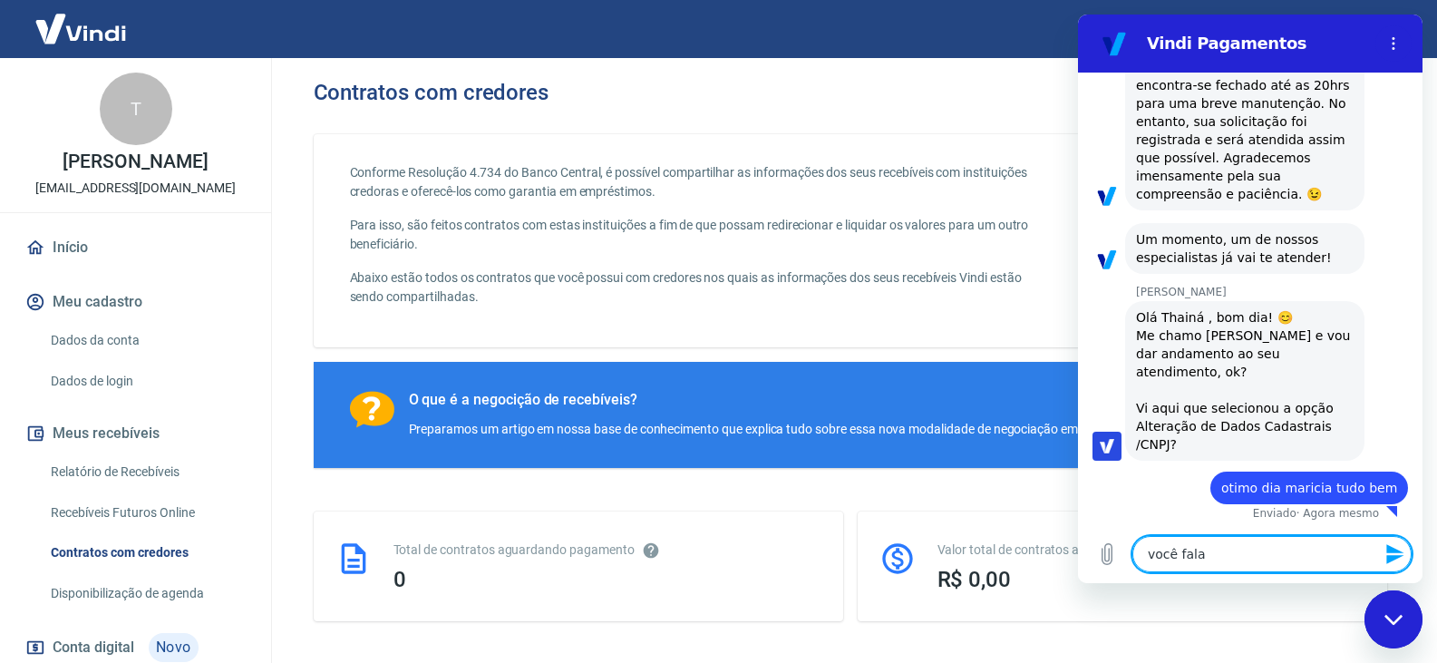
type textarea "x"
type textarea "você fala co"
type textarea "x"
type textarea "você fala com"
type textarea "x"
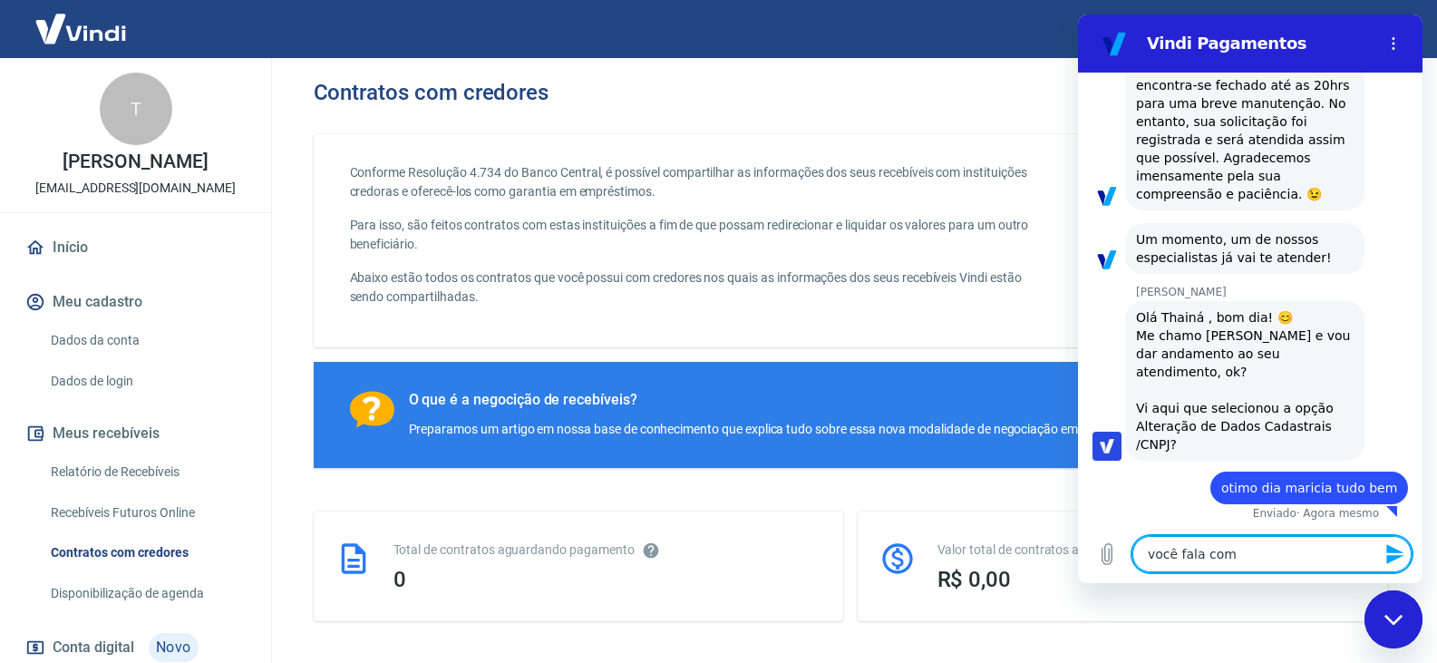
type textarea "você fala com"
type textarea "x"
type textarea "você fala com o"
type textarea "x"
type textarea "você fala com o"
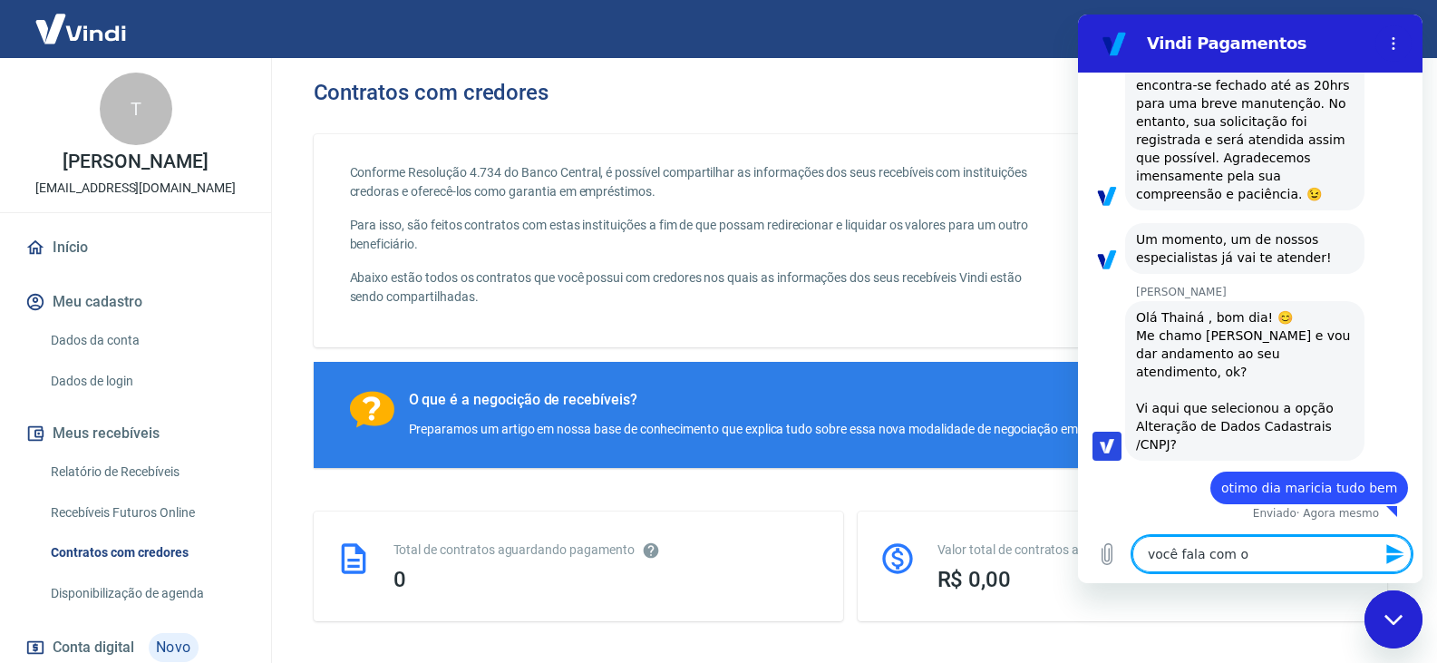
type textarea "x"
type textarea "você fala com o l"
type textarea "x"
type textarea "você fala com o lu"
type textarea "x"
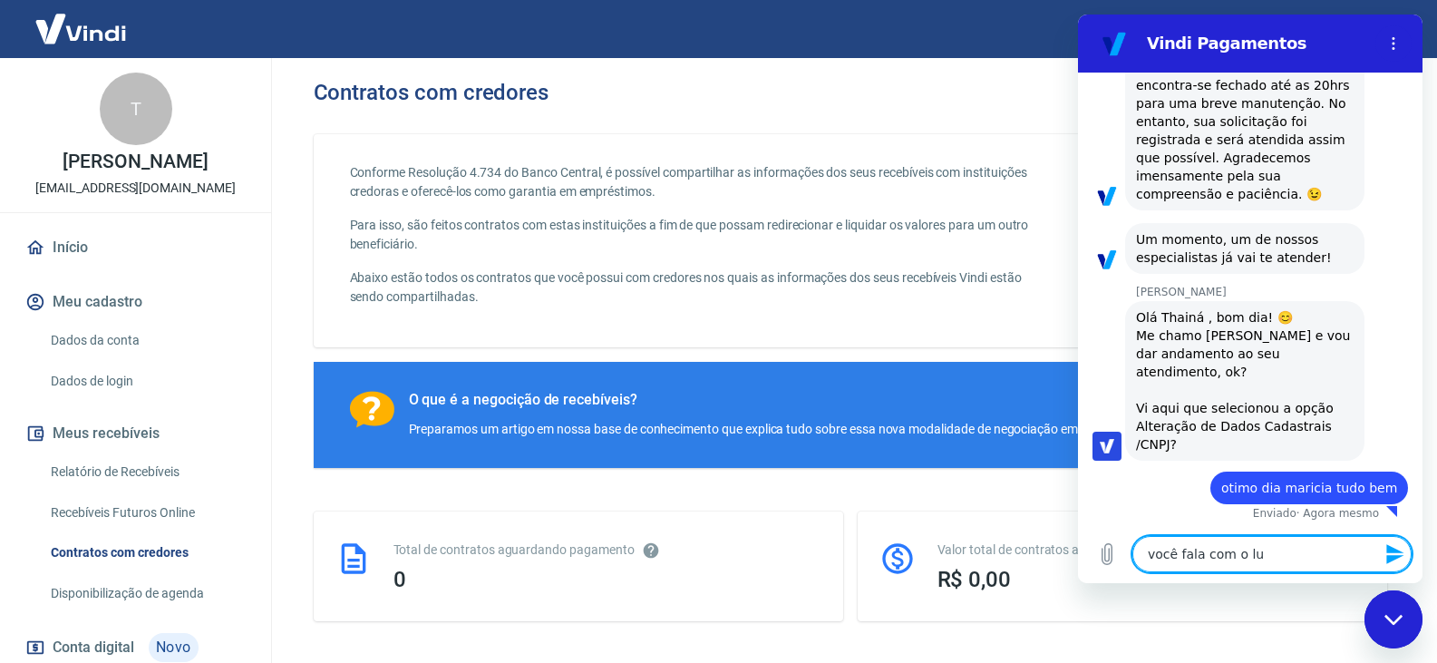
type textarea "você fala com o luc"
type textarea "x"
type textarea "você fala com o luca"
type textarea "x"
type textarea "você fala com o lucas"
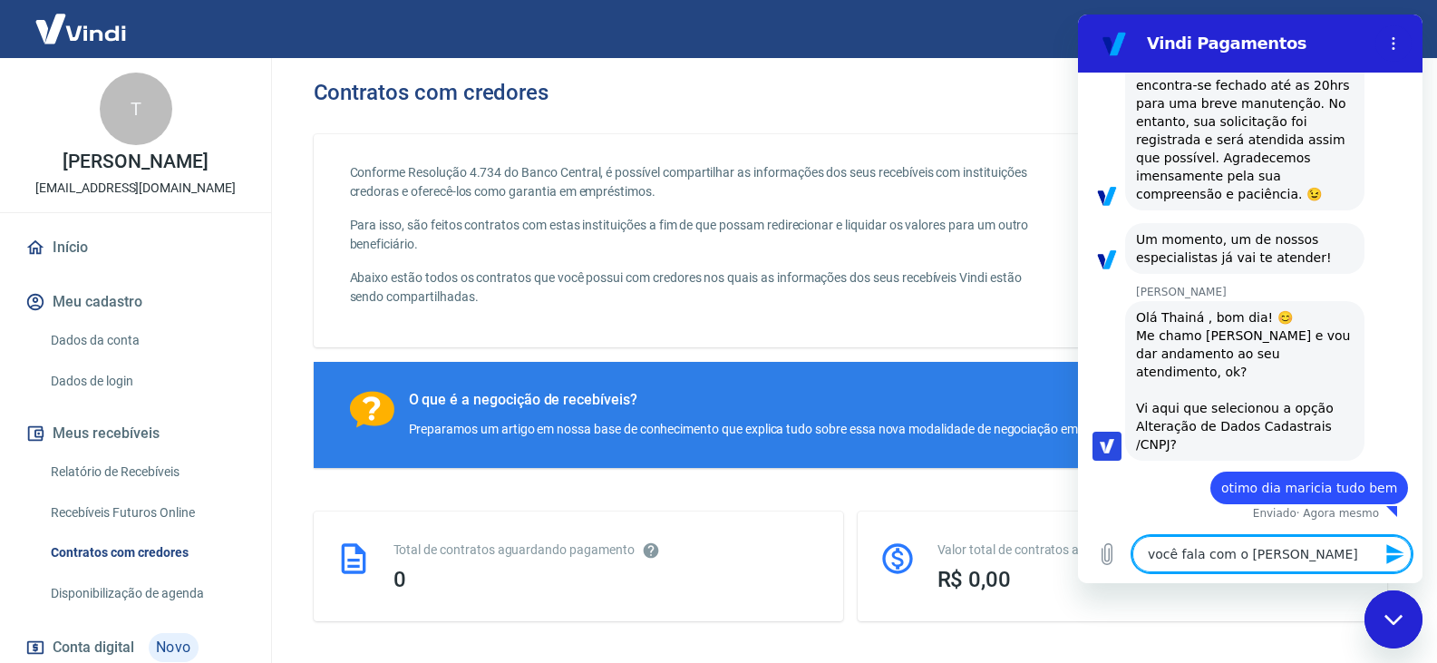
type textarea "x"
type textarea "você fala com o lucas"
type textarea "x"
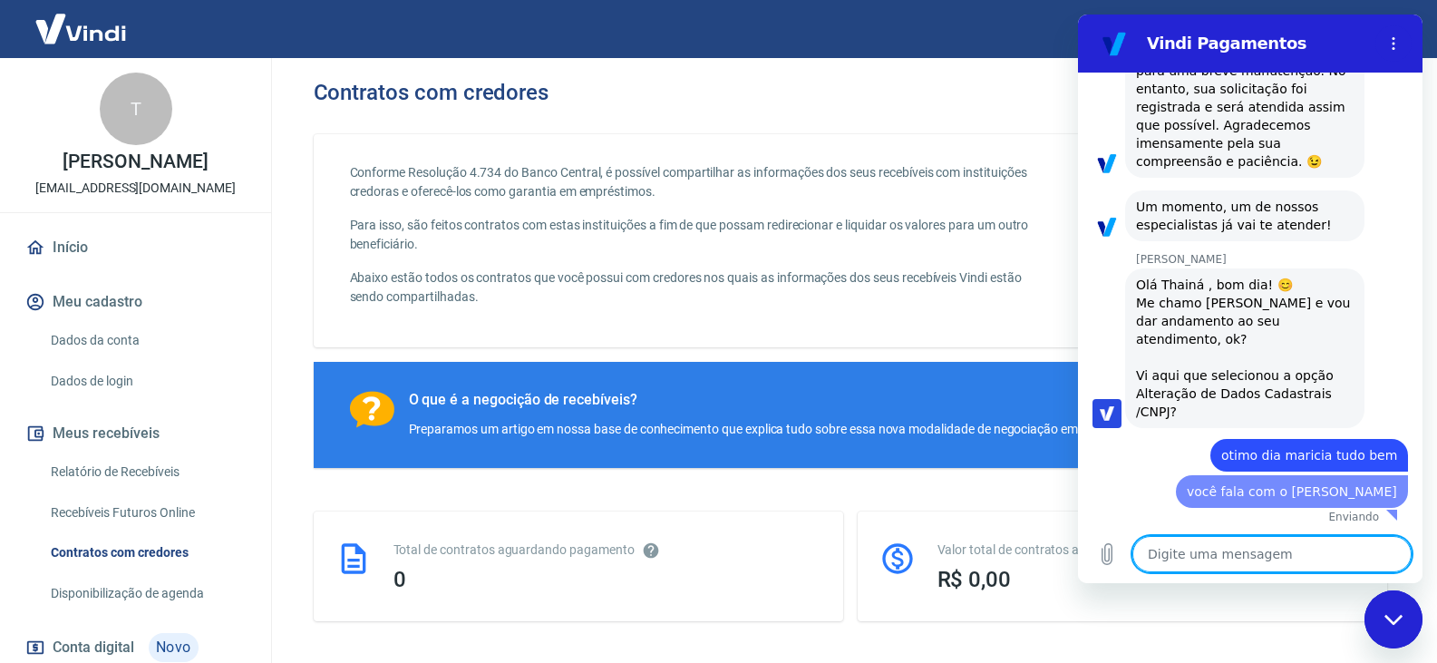
type textarea "x"
type textarea "g"
type textarea "x"
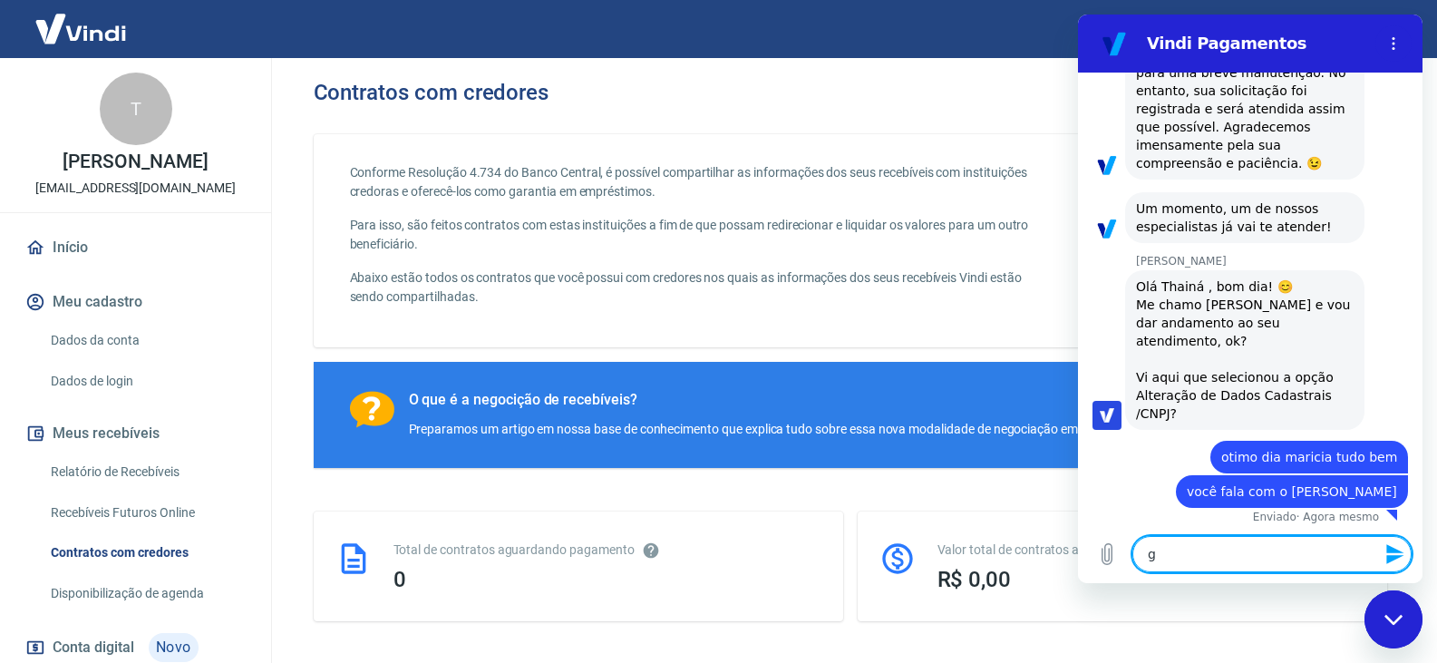
type textarea "go"
type textarea "x"
type textarea "gos"
type textarea "x"
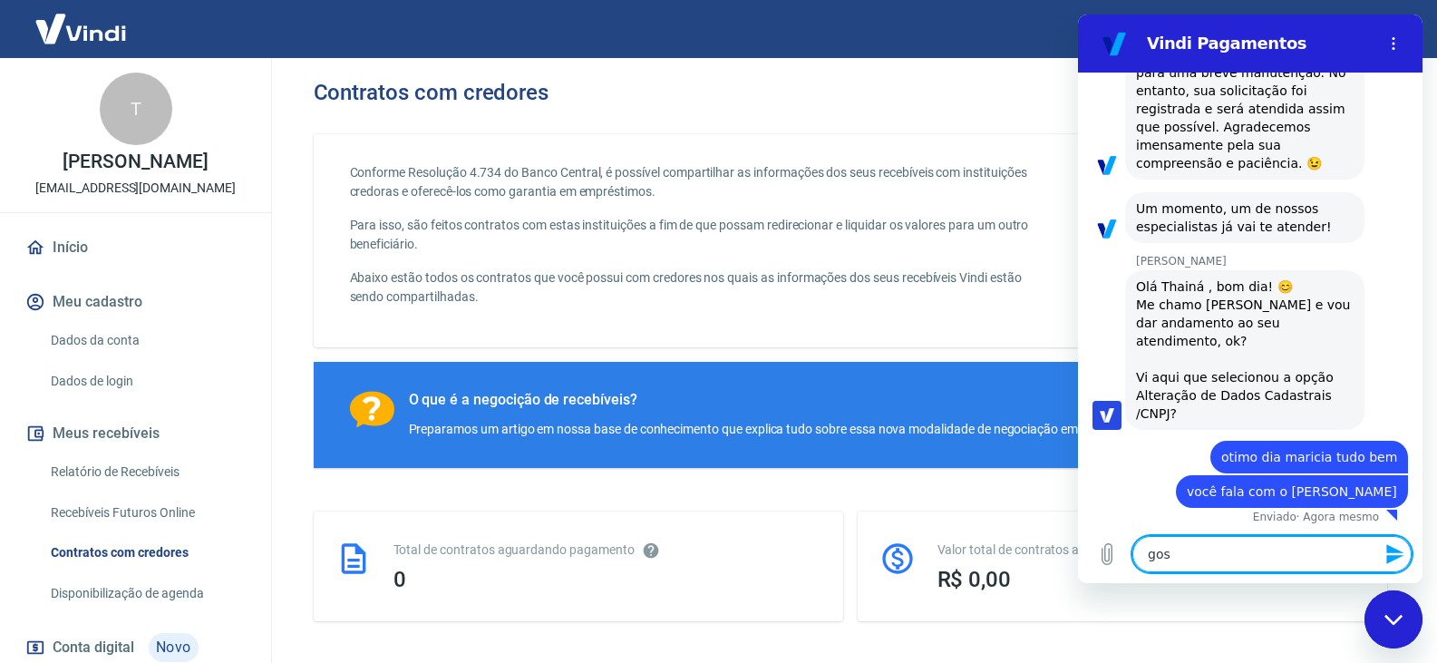
type textarea "gost"
type textarea "x"
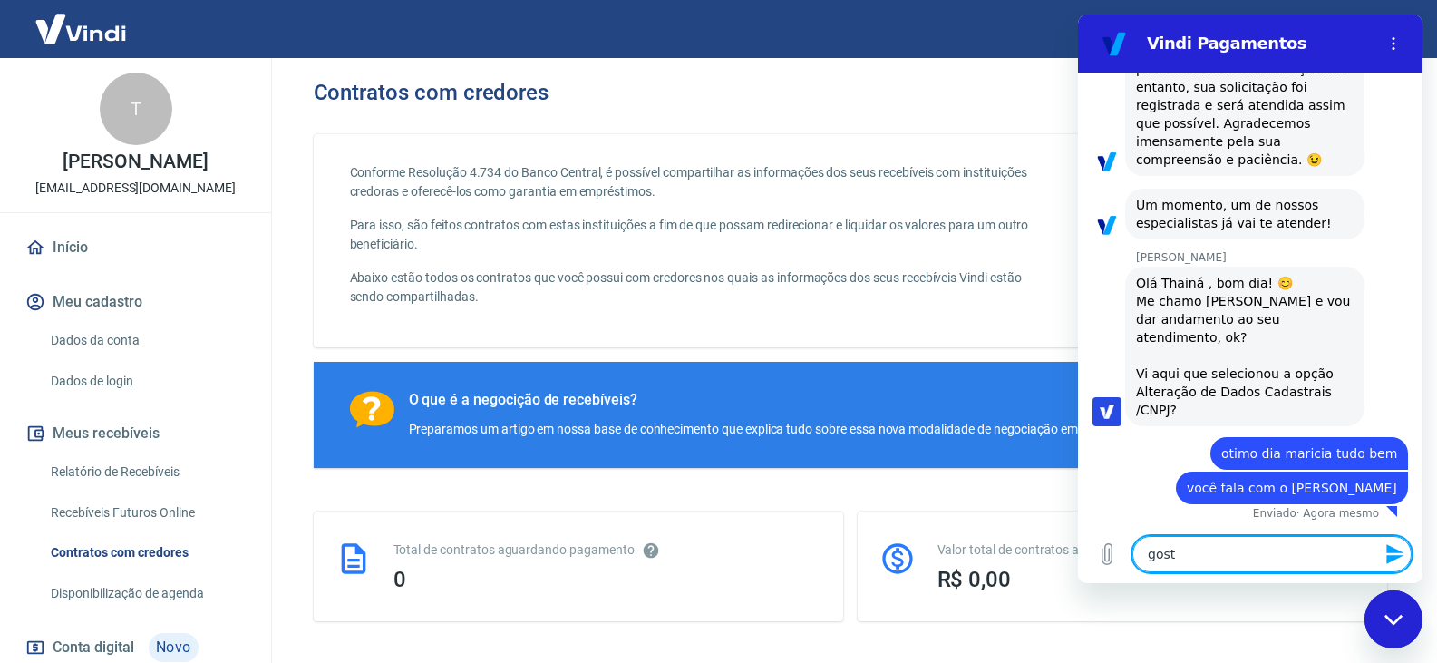
type textarea "gosta"
type textarea "x"
type textarea "gostar"
type textarea "x"
type textarea "gostari"
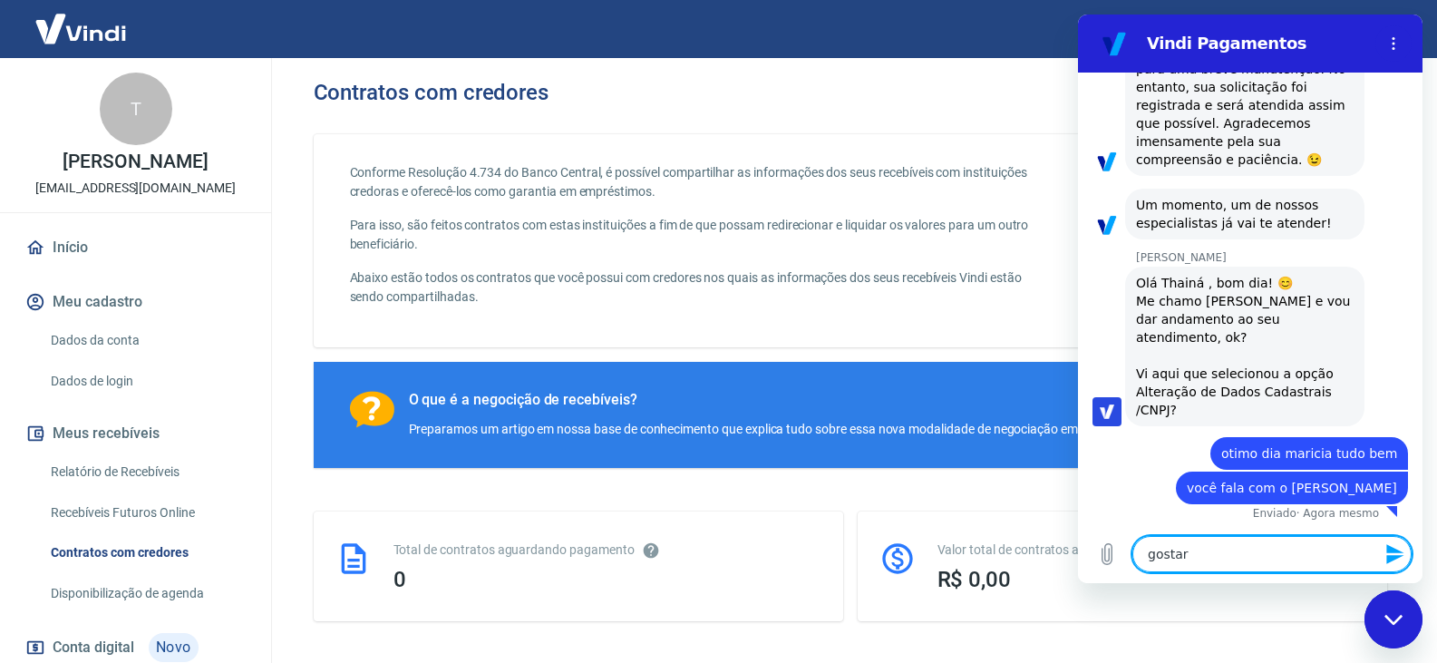
type textarea "x"
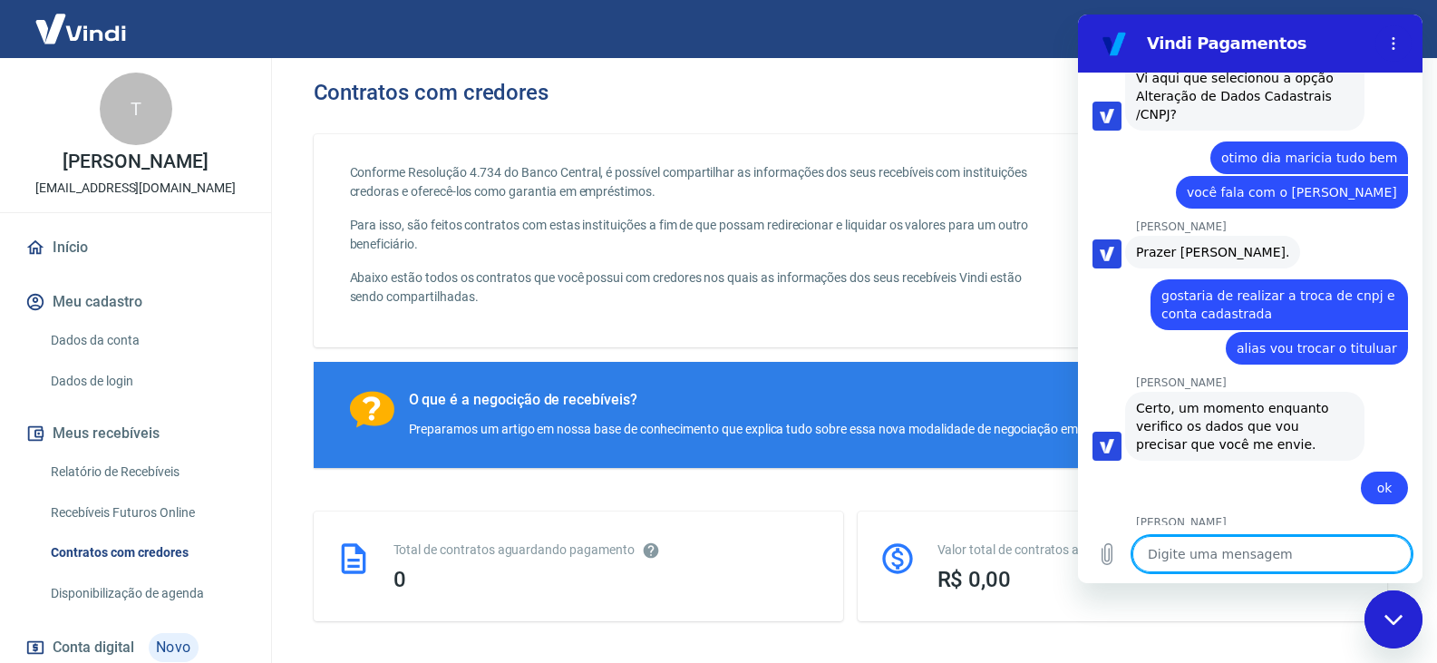
scroll to position [769, 0]
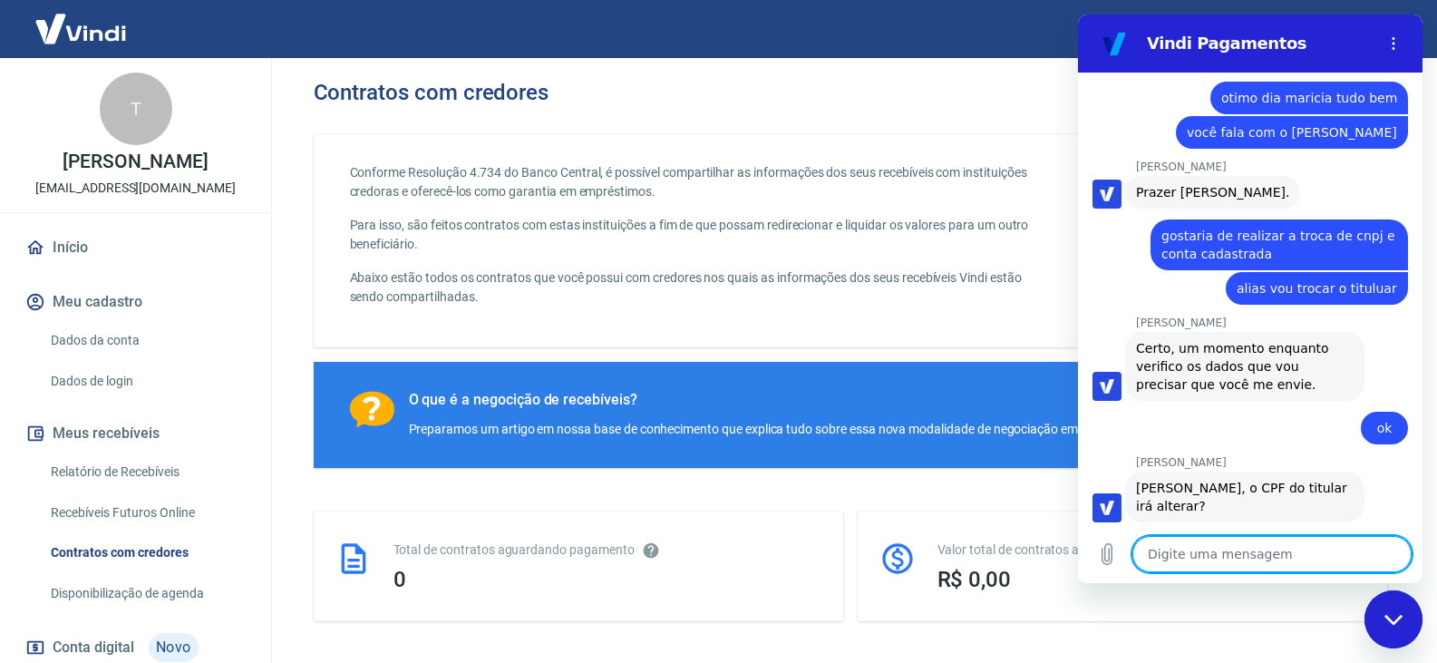
click at [1232, 554] on textarea at bounding box center [1271, 554] width 279 height 36
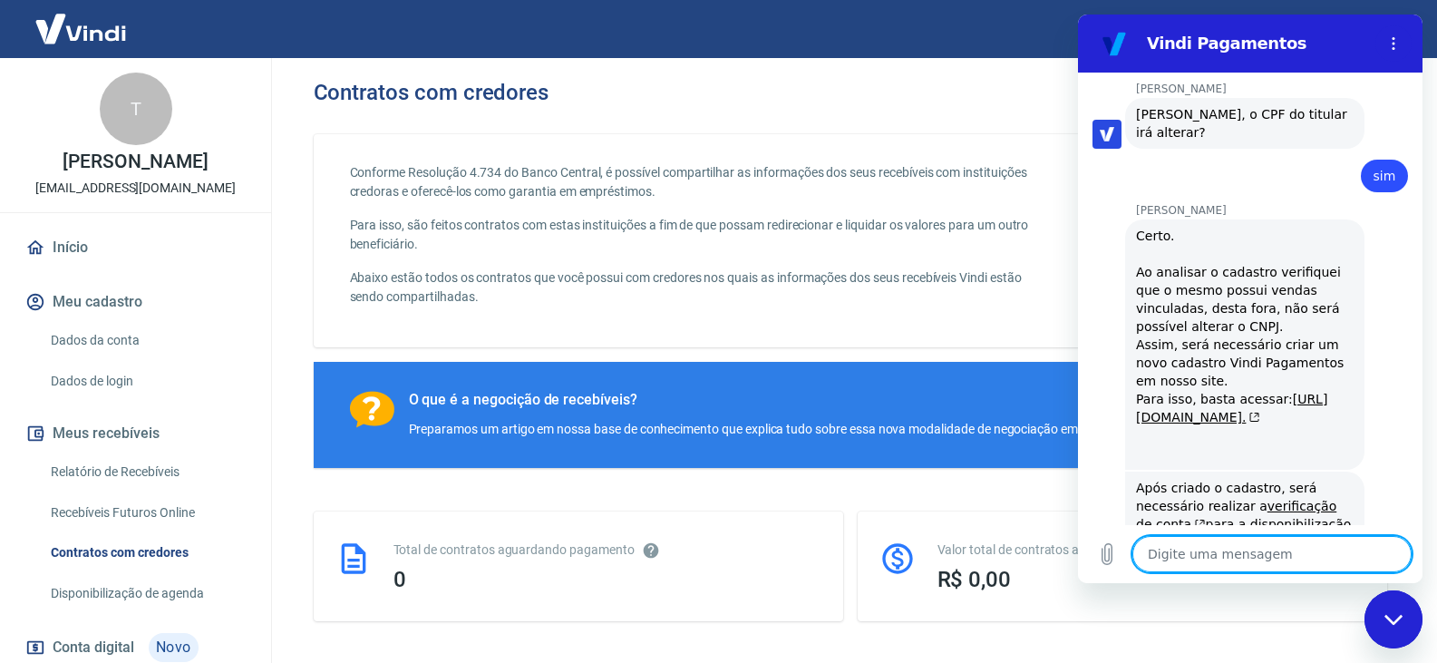
scroll to position [1233, 0]
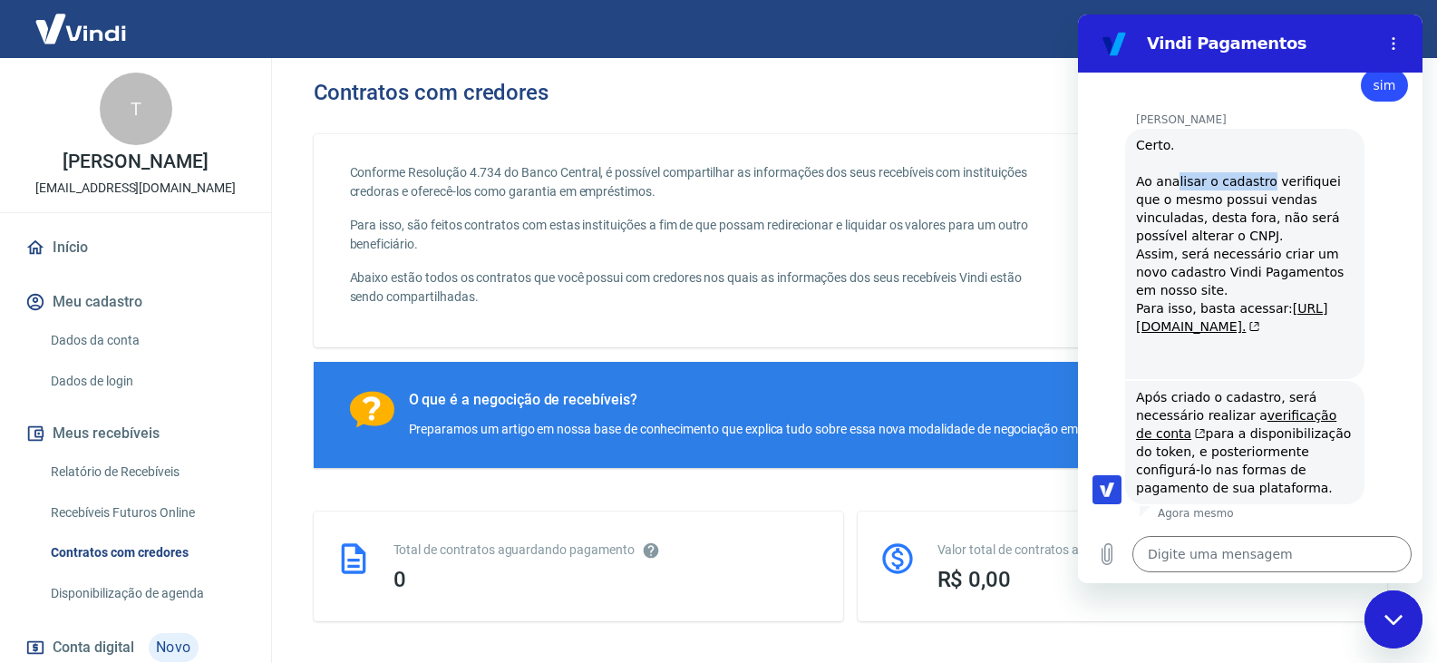
drag, startPoint x: 1177, startPoint y: 167, endPoint x: 1259, endPoint y: 168, distance: 82.5
click at [1259, 168] on div "Certo. Ao analisar o cadastro verifiquei que o mesmo possui vendas vinculadas, …" at bounding box center [1245, 254] width 218 height 236
click at [1212, 179] on div "Certo. Ao analisar o cadastro verifiquei que o mesmo possui vendas vinculadas, …" at bounding box center [1245, 254] width 218 height 236
drag, startPoint x: 1157, startPoint y: 199, endPoint x: 1193, endPoint y: 199, distance: 36.3
click at [1193, 199] on div "Certo. Ao analisar o cadastro verifiquei que o mesmo possui vendas vinculadas, …" at bounding box center [1245, 254] width 218 height 236
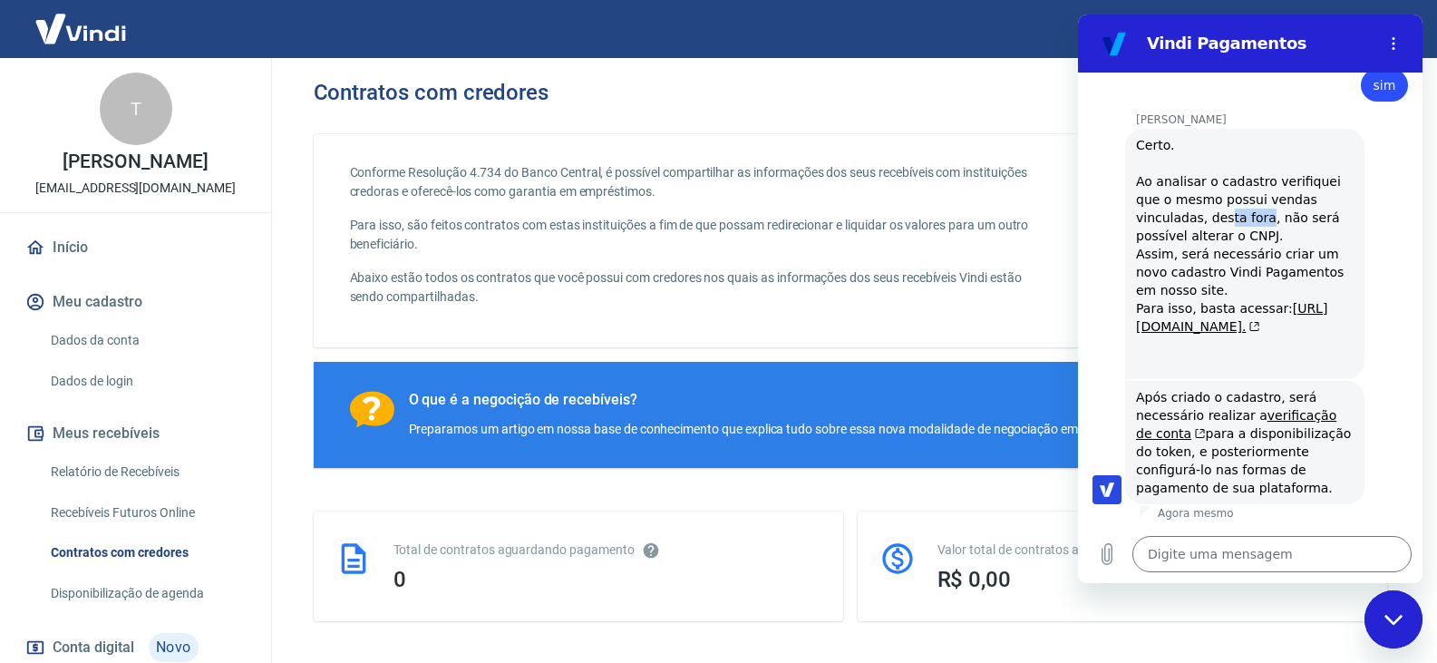
drag, startPoint x: 1185, startPoint y: 177, endPoint x: 1293, endPoint y: 276, distance: 147.6
click at [1293, 276] on div "Certo. Ao analisar o cadastro verifiquei que o mesmo possui vendas vinculadas, …" at bounding box center [1245, 254] width 218 height 236
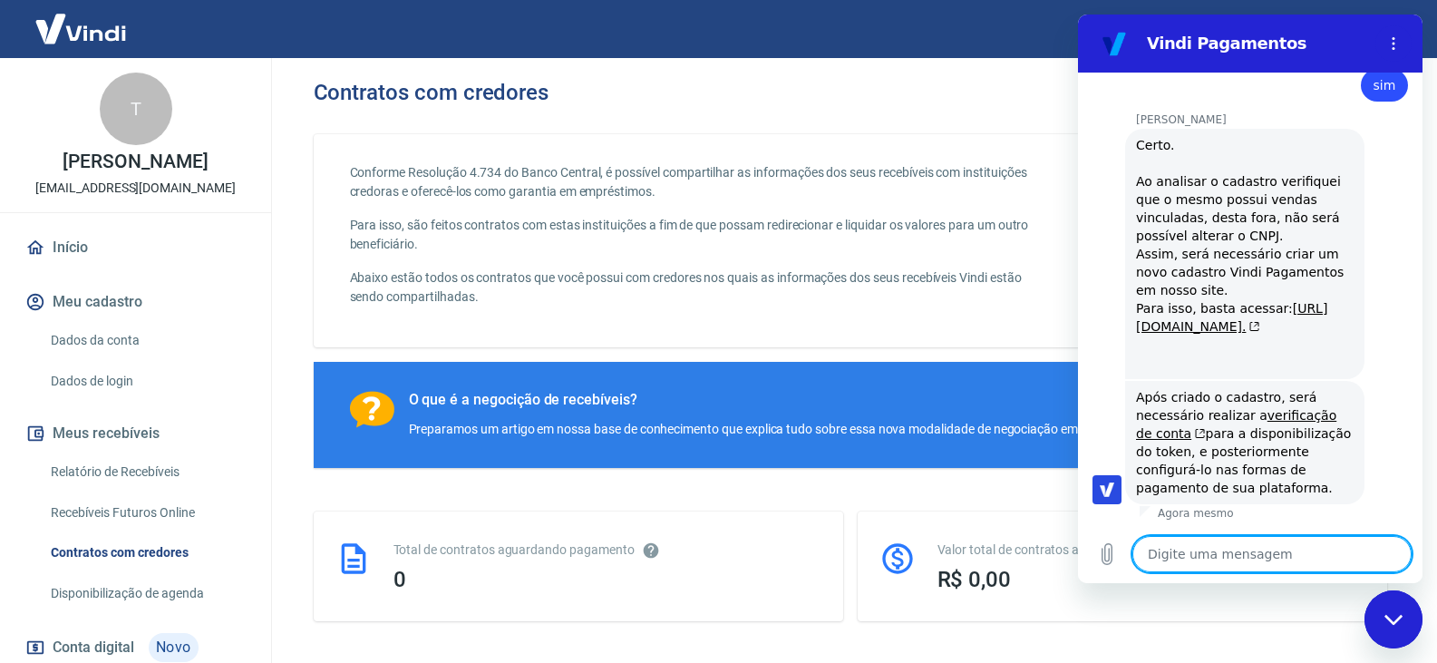
click at [1222, 556] on textarea at bounding box center [1271, 554] width 279 height 36
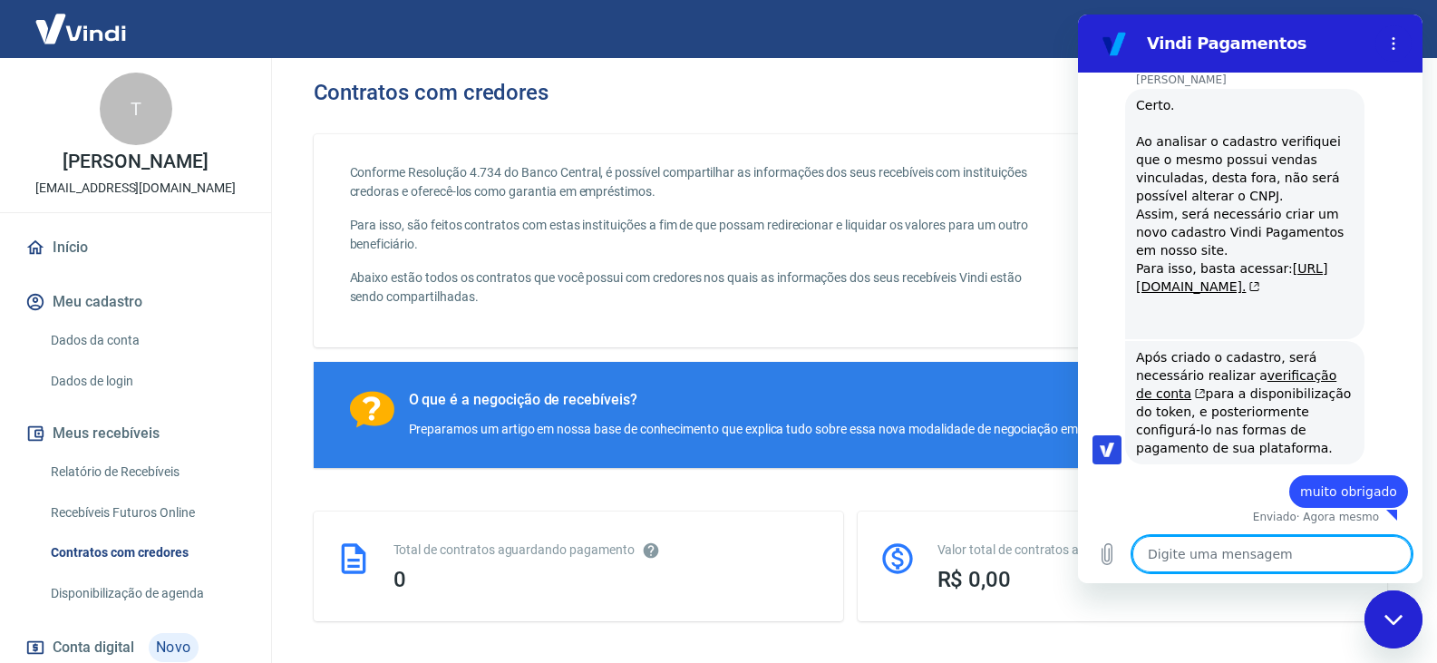
scroll to position [1276, 0]
click at [1276, 266] on link "https://pagamentos.vindi.com.br/criar-conta/." at bounding box center [1231, 273] width 191 height 33
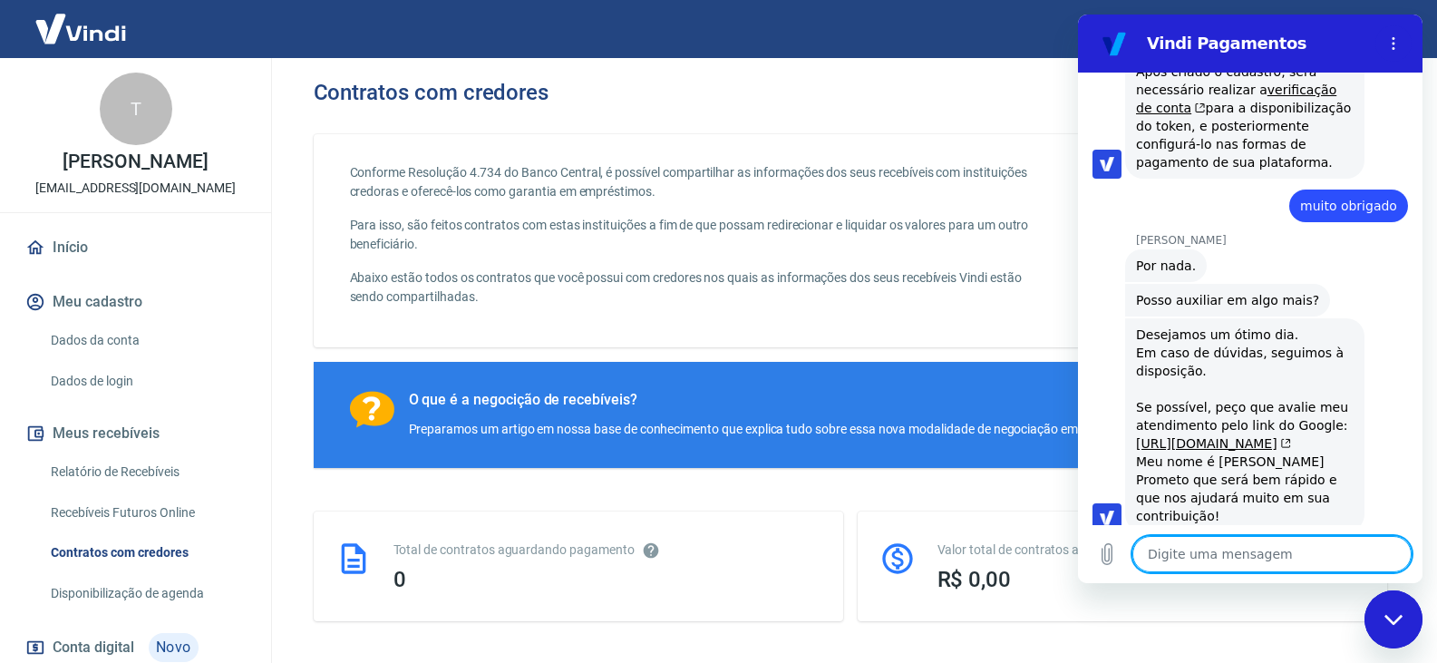
scroll to position [1604, 0]
